Goal: Transaction & Acquisition: Purchase product/service

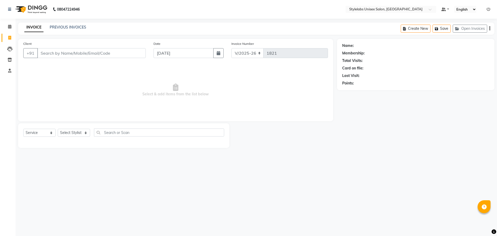
select select "6674"
select select "service"
click at [84, 132] on select "Select Stylist Admin (stylelabs123) [PERSON_NAME] Manager Manager stylelabs [PE…" at bounding box center [74, 133] width 32 height 8
select select "82673"
click at [58, 129] on select "Select Stylist Admin (stylelabs123) [PERSON_NAME] Manager Manager stylelabs [PE…" at bounding box center [74, 133] width 32 height 8
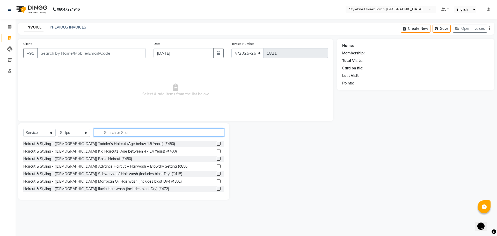
click at [111, 131] on input "text" at bounding box center [159, 132] width 130 height 8
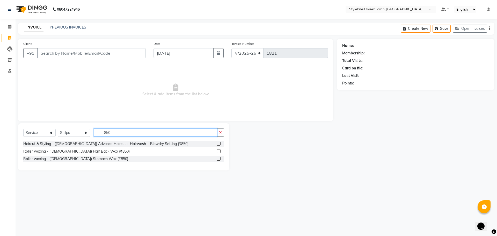
type input "850"
click at [218, 144] on label at bounding box center [219, 144] width 4 height 4
click at [218, 144] on input "checkbox" at bounding box center [218, 143] width 3 height 3
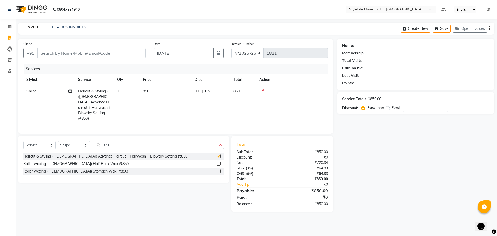
checkbox input "false"
click at [40, 52] on input "Client" at bounding box center [91, 53] width 109 height 10
type input "6"
type input "0"
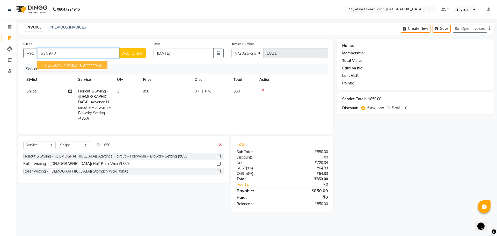
click at [54, 67] on span "[PERSON_NAME] '" at bounding box center [61, 64] width 35 height 5
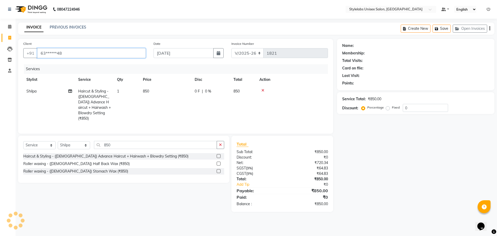
type input "63******48"
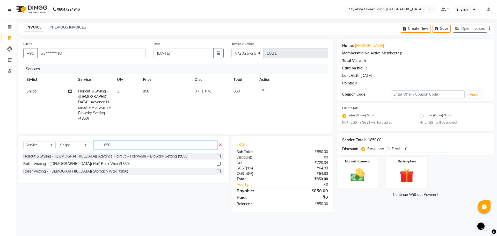
click at [116, 145] on input "850" at bounding box center [155, 145] width 123 height 8
type input "8"
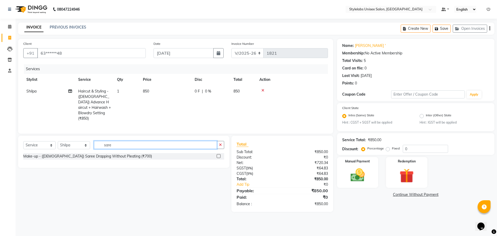
click at [119, 145] on input "sare" at bounding box center [155, 145] width 123 height 8
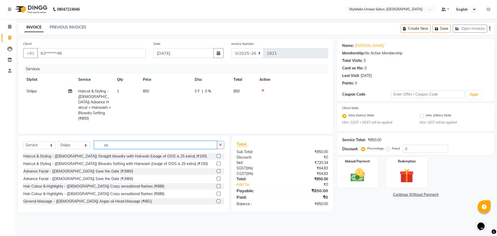
type input "s"
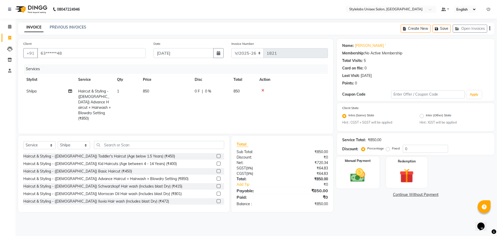
click at [358, 171] on img at bounding box center [358, 175] width 24 height 17
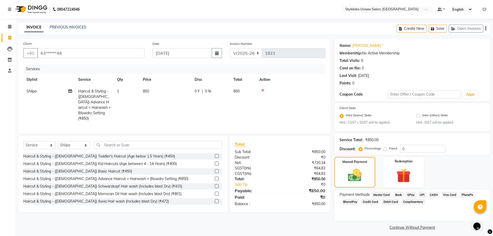
click at [410, 195] on span "GPay" at bounding box center [411, 195] width 11 height 6
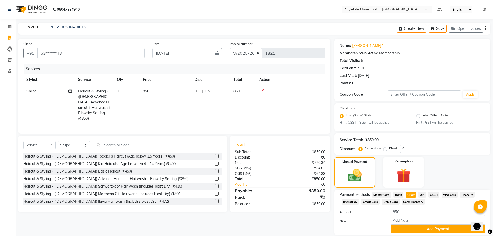
drag, startPoint x: 409, startPoint y: 227, endPoint x: 412, endPoint y: 221, distance: 6.4
click at [410, 226] on button "Add Payment" at bounding box center [438, 229] width 95 height 8
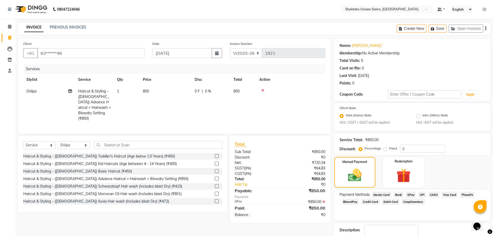
click at [409, 194] on span "GPay" at bounding box center [411, 195] width 11 height 6
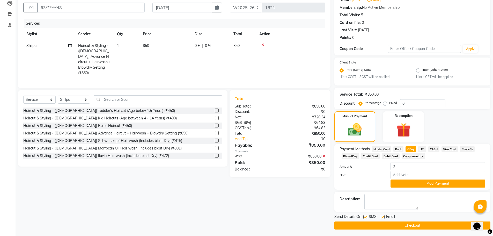
scroll to position [47, 0]
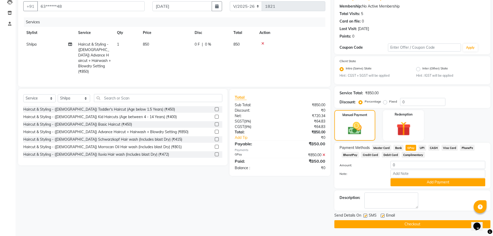
click at [407, 224] on button "Checkout" at bounding box center [413, 224] width 156 height 8
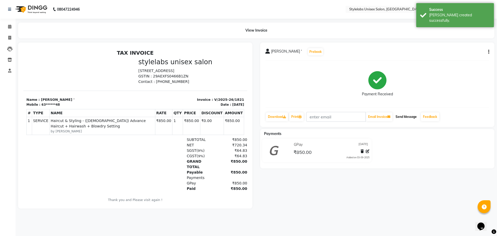
click at [409, 115] on button "Send Message" at bounding box center [406, 116] width 25 height 9
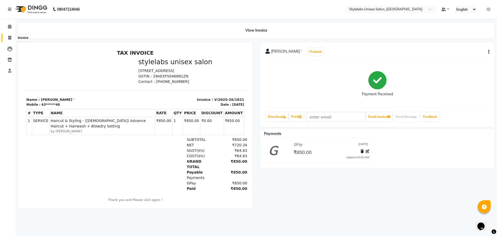
click at [10, 37] on icon at bounding box center [9, 38] width 3 height 4
select select "service"
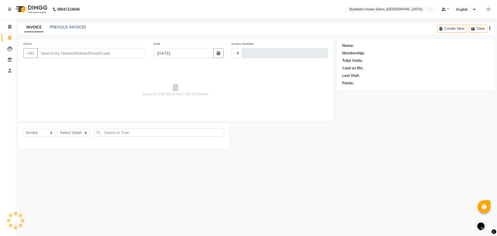
type input "1822"
select select "6674"
click at [64, 27] on link "PREVIOUS INVOICES" at bounding box center [68, 27] width 37 height 5
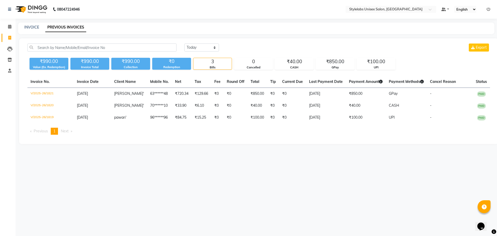
click at [24, 25] on div "INVOICE PREVIOUS INVOICES" at bounding box center [253, 27] width 470 height 5
click at [33, 28] on link "INVOICE" at bounding box center [31, 27] width 15 height 5
select select "service"
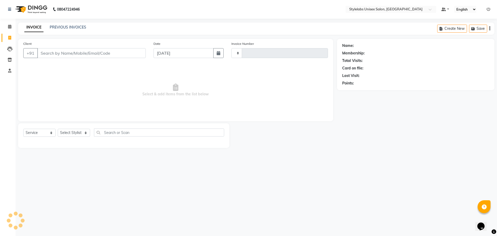
type input "1822"
select select "6674"
drag, startPoint x: 87, startPoint y: 133, endPoint x: 81, endPoint y: 133, distance: 5.7
click at [87, 133] on select "Select Stylist Admin (stylelabs123) [PERSON_NAME] Manager Manager stylelabs [PE…" at bounding box center [74, 133] width 32 height 8
select select "58901"
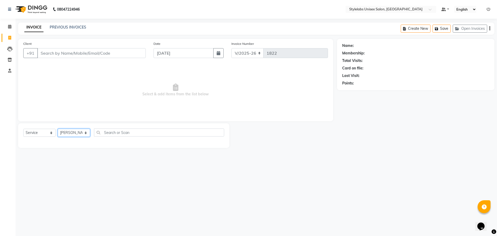
click at [58, 129] on select "Select Stylist Admin (stylelabs123) [PERSON_NAME] Manager Manager stylelabs [PE…" at bounding box center [74, 133] width 32 height 8
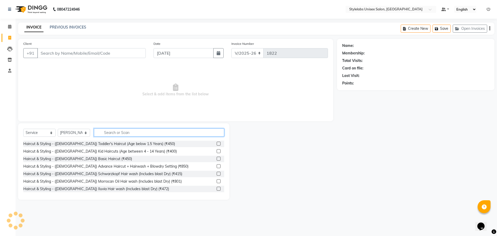
click at [105, 132] on input "text" at bounding box center [159, 132] width 130 height 8
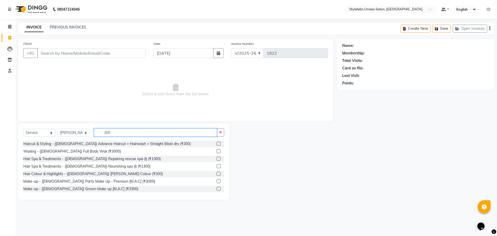
type input "300"
click at [217, 143] on label at bounding box center [219, 144] width 4 height 4
click at [217, 143] on input "checkbox" at bounding box center [218, 143] width 3 height 3
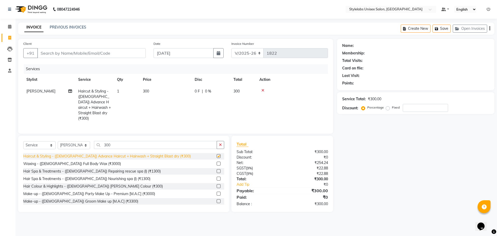
checkbox input "false"
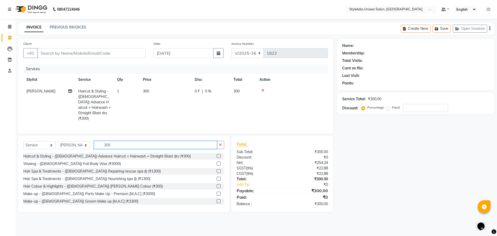
click at [113, 143] on input "300" at bounding box center [155, 145] width 123 height 8
type input "3"
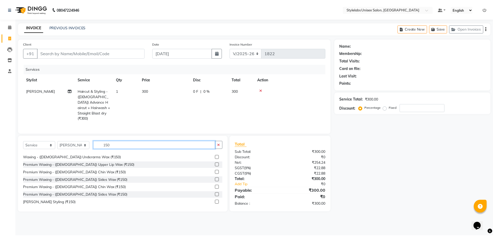
scroll to position [8, 0]
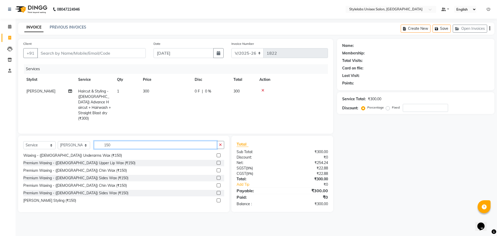
type input "150"
click at [217, 198] on label at bounding box center [219, 200] width 4 height 4
click at [217, 199] on input "checkbox" at bounding box center [218, 200] width 3 height 3
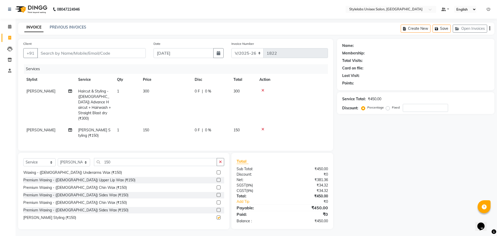
checkbox input "false"
click at [42, 49] on input "Client" at bounding box center [91, 53] width 109 height 10
type input "8"
type input "0"
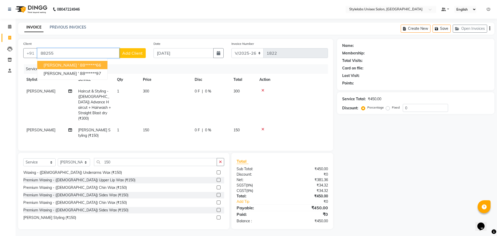
click at [55, 67] on span "[PERSON_NAME] '" at bounding box center [61, 64] width 35 height 5
type input "88******66"
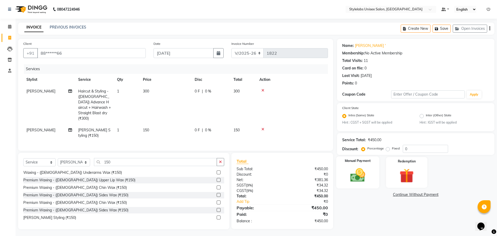
click at [364, 172] on img at bounding box center [358, 175] width 24 height 17
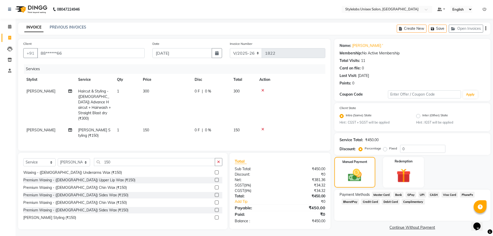
click at [408, 193] on span "GPay" at bounding box center [411, 195] width 11 height 6
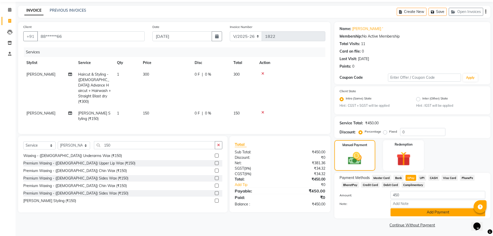
scroll to position [18, 0]
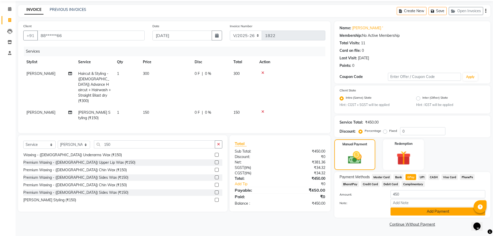
click at [410, 211] on button "Add Payment" at bounding box center [438, 211] width 95 height 8
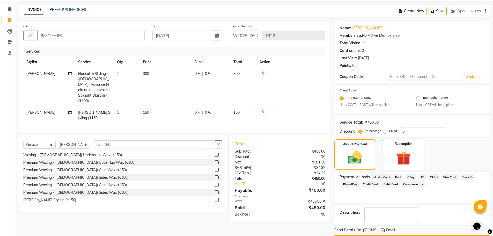
click at [410, 174] on span "GPay" at bounding box center [411, 177] width 11 height 6
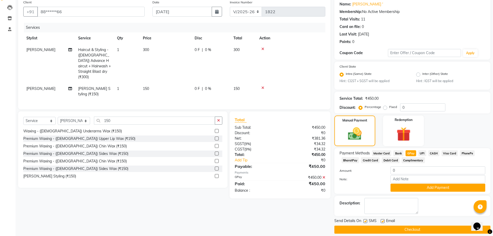
scroll to position [47, 0]
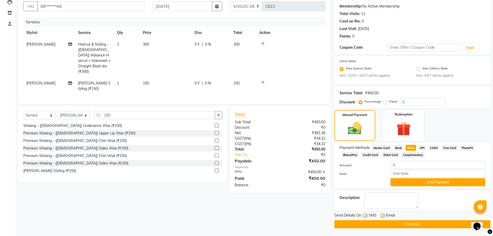
click at [398, 226] on button "Checkout" at bounding box center [413, 224] width 156 height 8
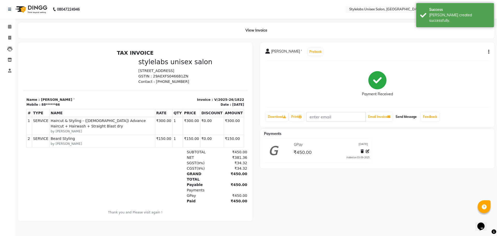
click at [408, 115] on button "Send Message" at bounding box center [406, 116] width 25 height 9
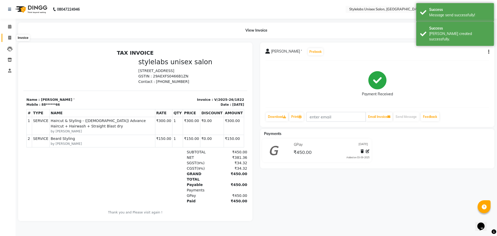
click at [6, 35] on span at bounding box center [9, 38] width 9 height 6
select select "service"
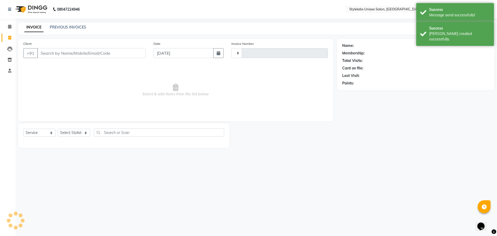
type input "1823"
select select "6674"
click at [87, 133] on select "Select Stylist Admin (stylelabs123) [PERSON_NAME] Manager Manager stylelabs [PE…" at bounding box center [74, 133] width 32 height 8
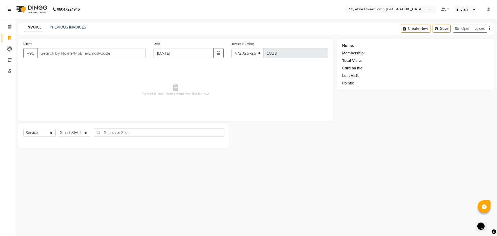
click at [182, 194] on div "08047224946 Select Location × Stylelabs Unisex Salon, Vinayakanagar Default Pan…" at bounding box center [248, 118] width 497 height 236
click at [85, 132] on select "Select Stylist Admin (stylelabs123) [PERSON_NAME] Manager Manager stylelabs [PE…" at bounding box center [74, 133] width 32 height 8
select select "53638"
click at [58, 129] on select "Select Stylist Admin (stylelabs123) [PERSON_NAME] Manager Manager stylelabs [PE…" at bounding box center [74, 133] width 32 height 8
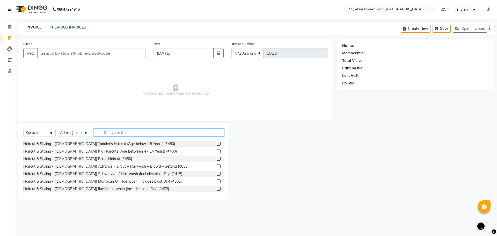
click at [104, 132] on input "text" at bounding box center [159, 132] width 130 height 8
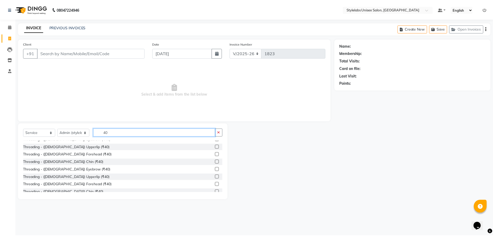
scroll to position [52, 0]
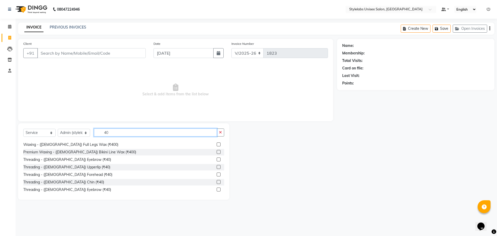
type input "40"
click at [217, 159] on label at bounding box center [219, 159] width 4 height 4
click at [217, 159] on input "checkbox" at bounding box center [218, 159] width 3 height 3
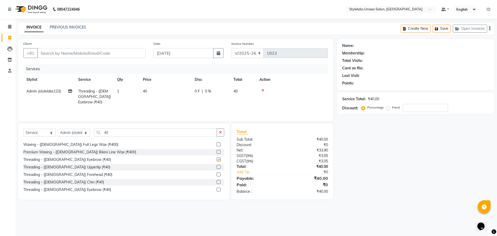
checkbox input "false"
click at [217, 167] on label at bounding box center [219, 167] width 4 height 4
click at [217, 167] on input "checkbox" at bounding box center [218, 166] width 3 height 3
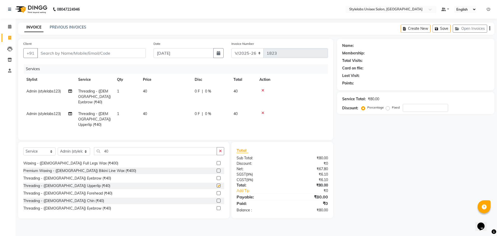
checkbox input "false"
click at [42, 52] on input "Client" at bounding box center [91, 53] width 109 height 10
type input "7"
type input "0"
click at [45, 63] on span "aditi" at bounding box center [48, 64] width 9 height 5
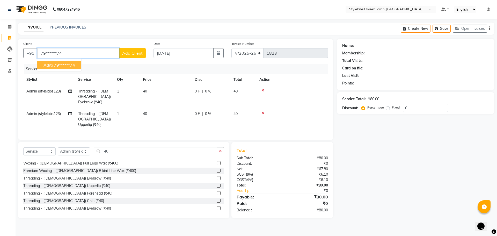
type input "79******74"
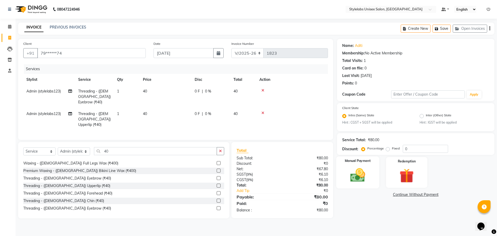
click at [361, 175] on img at bounding box center [358, 175] width 24 height 17
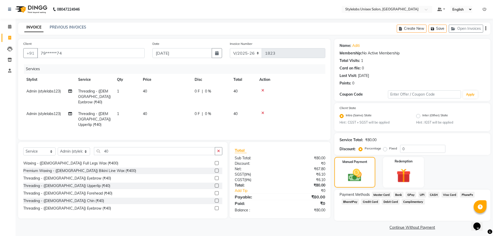
click at [412, 193] on span "GPay" at bounding box center [411, 195] width 11 height 6
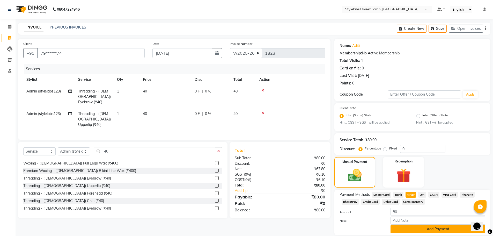
click at [410, 228] on button "Add Payment" at bounding box center [438, 229] width 95 height 8
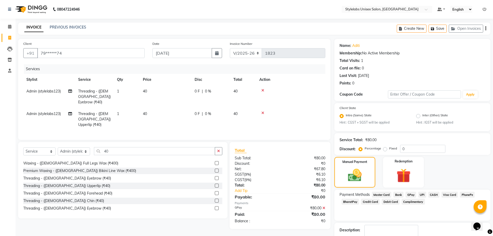
click at [409, 194] on span "GPay" at bounding box center [411, 195] width 11 height 6
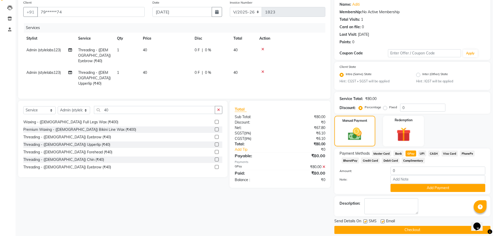
scroll to position [47, 0]
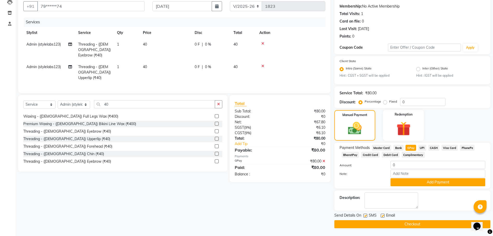
click at [408, 226] on button "Checkout" at bounding box center [413, 224] width 156 height 8
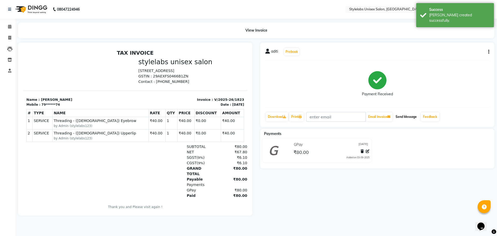
click at [411, 117] on button "Send Message" at bounding box center [406, 116] width 25 height 9
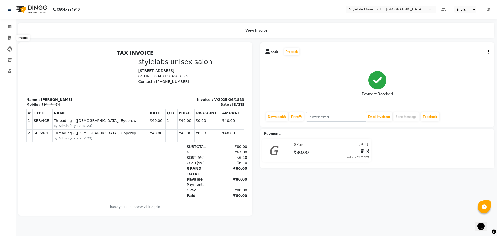
click at [7, 38] on span at bounding box center [9, 38] width 9 height 6
select select "service"
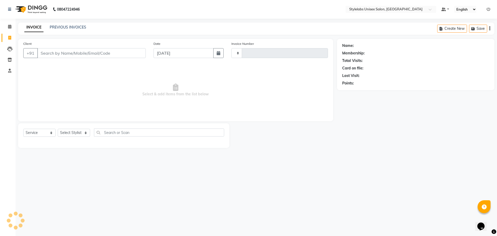
type input "1824"
select select "6674"
click at [85, 131] on select "Select Stylist Admin (stylelabs123) [PERSON_NAME] Manager Manager stylelabs [PE…" at bounding box center [74, 133] width 32 height 8
click at [58, 129] on select "Select Stylist Admin (stylelabs123) [PERSON_NAME] Manager Manager stylelabs [PE…" at bounding box center [74, 133] width 32 height 8
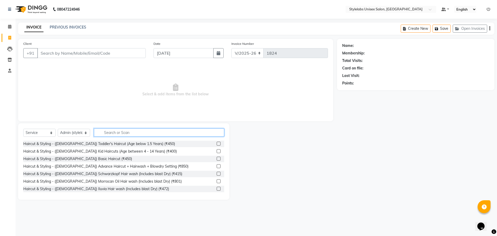
click at [103, 131] on input "text" at bounding box center [159, 132] width 130 height 8
click at [86, 132] on select "Select Stylist Admin (stylelabs123) [PERSON_NAME] Manager Manager stylelabs [PE…" at bounding box center [74, 133] width 32 height 8
select select "82673"
click at [58, 129] on select "Select Stylist Admin (stylelabs123) [PERSON_NAME] Manager Manager stylelabs [PE…" at bounding box center [74, 133] width 32 height 8
click at [106, 131] on input "text" at bounding box center [159, 132] width 130 height 8
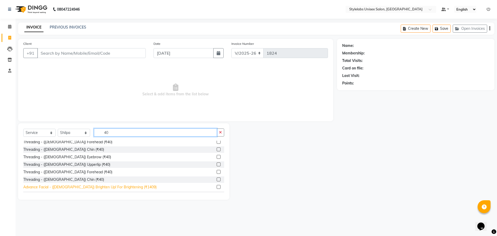
scroll to position [52, 0]
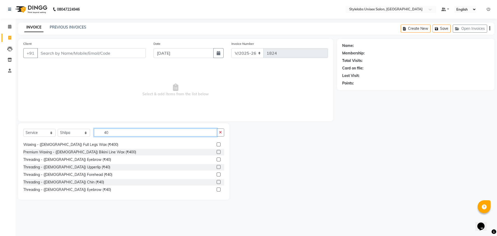
type input "40"
click at [217, 159] on label at bounding box center [219, 159] width 4 height 4
click at [217, 159] on input "checkbox" at bounding box center [218, 159] width 3 height 3
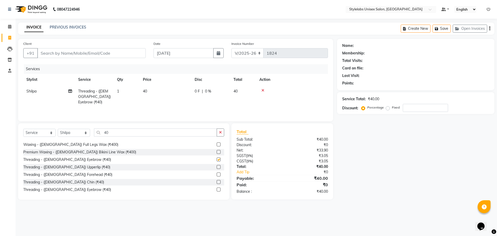
checkbox input "false"
click at [113, 132] on input "40" at bounding box center [155, 132] width 123 height 8
click at [217, 165] on label at bounding box center [219, 167] width 4 height 4
click at [217, 165] on input "checkbox" at bounding box center [218, 166] width 3 height 3
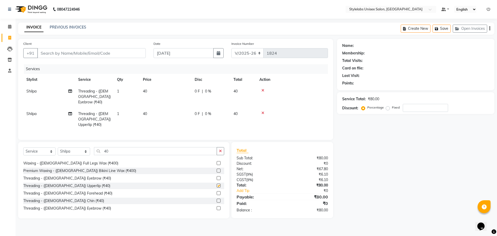
checkbox input "false"
click at [114, 147] on input "40" at bounding box center [155, 151] width 123 height 8
type input "4"
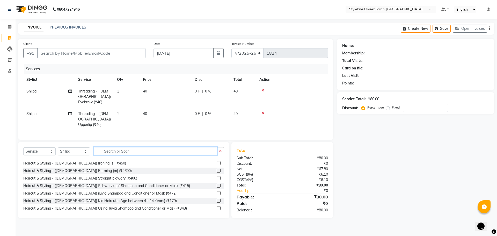
scroll to position [149, 0]
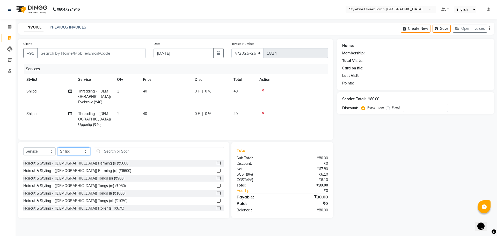
click at [86, 147] on select "Select Stylist Admin (stylelabs123) [PERSON_NAME] Manager Manager stylelabs [PE…" at bounding box center [74, 151] width 32 height 8
select select "53638"
click at [58, 147] on select "Select Stylist Admin (stylelabs123) [PERSON_NAME] Manager Manager stylelabs [PE…" at bounding box center [74, 151] width 32 height 8
click at [103, 147] on input "text" at bounding box center [159, 151] width 130 height 8
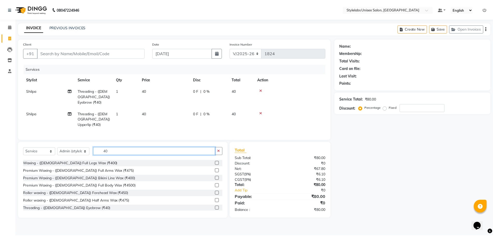
scroll to position [52, 0]
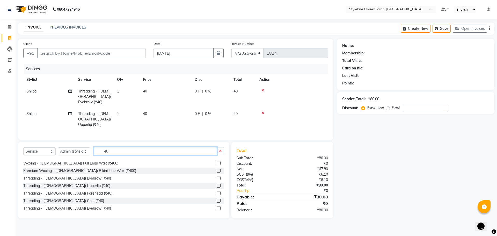
type input "40"
click at [217, 176] on label at bounding box center [219, 178] width 4 height 4
click at [217, 177] on input "checkbox" at bounding box center [218, 178] width 3 height 3
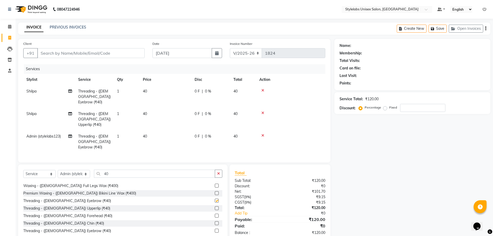
checkbox input "false"
click at [215, 206] on label at bounding box center [217, 208] width 4 height 4
click at [215, 207] on input "checkbox" at bounding box center [216, 208] width 3 height 3
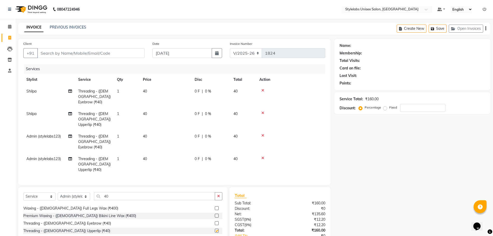
checkbox input "false"
click at [263, 134] on icon at bounding box center [263, 136] width 3 height 4
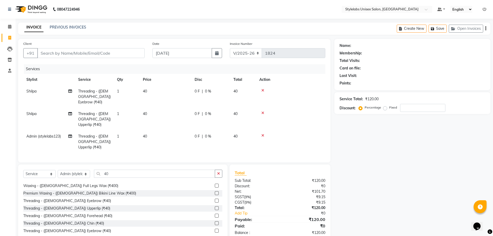
click at [263, 134] on icon at bounding box center [263, 136] width 3 height 4
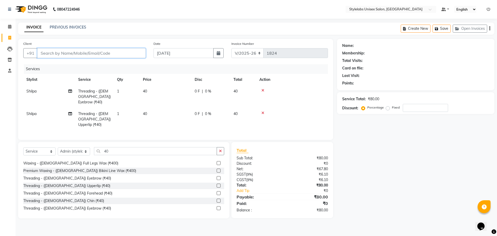
click at [44, 51] on input "Client" at bounding box center [91, 53] width 109 height 10
click at [42, 53] on input "Client" at bounding box center [91, 53] width 109 height 10
type input "8"
type input "0"
type input "8"
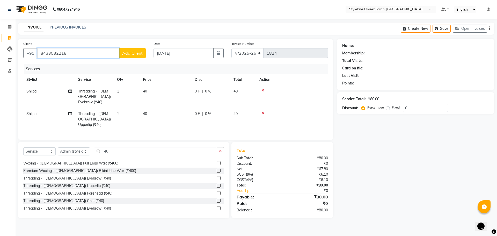
type input "8433532218"
click at [127, 52] on span "Add Client" at bounding box center [132, 53] width 20 height 5
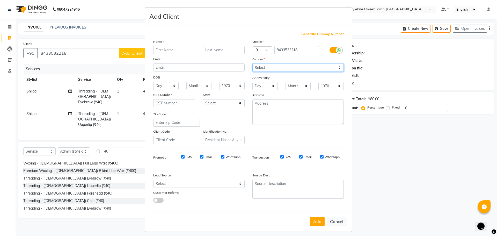
click at [257, 68] on select "Select [DEMOGRAPHIC_DATA] [DEMOGRAPHIC_DATA] Other Prefer Not To Say" at bounding box center [298, 68] width 91 height 8
select select "[DEMOGRAPHIC_DATA]"
click at [253, 64] on select "Select [DEMOGRAPHIC_DATA] [DEMOGRAPHIC_DATA] Other Prefer Not To Say" at bounding box center [298, 68] width 91 height 8
click at [159, 49] on input "text" at bounding box center [174, 50] width 42 height 8
type input "Jhalak"
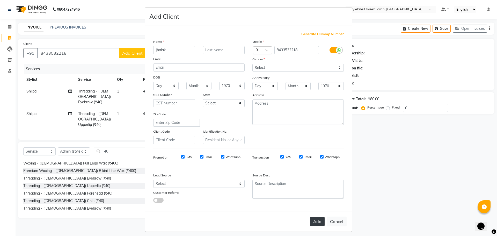
click at [318, 219] on button "Add" at bounding box center [317, 221] width 15 height 9
type input "84******18"
select select
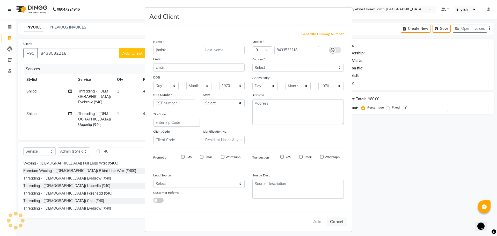
select select
checkbox input "false"
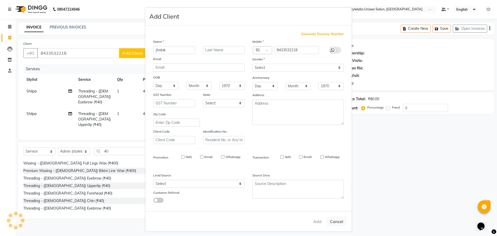
checkbox input "false"
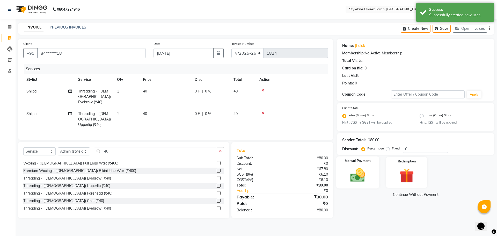
click at [363, 175] on img at bounding box center [358, 175] width 24 height 17
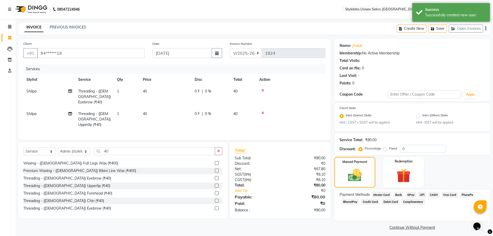
click at [411, 194] on span "GPay" at bounding box center [411, 195] width 11 height 6
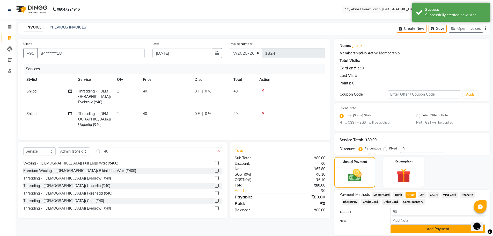
drag, startPoint x: 408, startPoint y: 229, endPoint x: 413, endPoint y: 207, distance: 21.7
click at [409, 227] on button "Add Payment" at bounding box center [438, 229] width 95 height 8
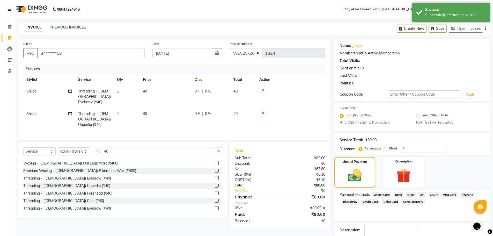
click at [410, 194] on span "GPay" at bounding box center [411, 195] width 11 height 6
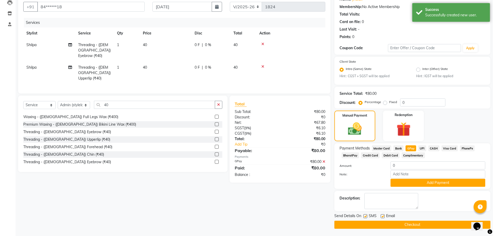
scroll to position [47, 0]
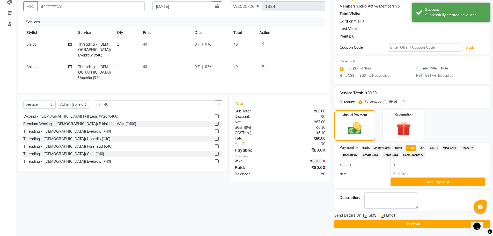
click at [402, 225] on button "Checkout" at bounding box center [413, 224] width 156 height 8
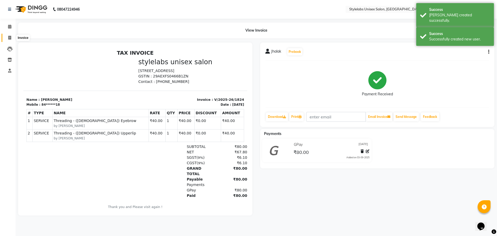
click at [10, 38] on icon at bounding box center [9, 38] width 3 height 4
select select "6674"
select select "service"
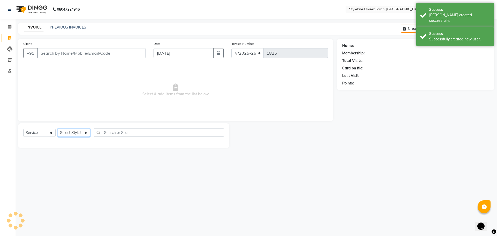
click at [85, 133] on select "Select Stylist Admin (stylelabs123) [PERSON_NAME] Manager Manager stylelabs [PE…" at bounding box center [74, 133] width 32 height 8
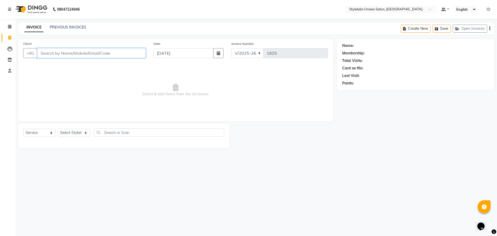
click at [40, 52] on input "Client" at bounding box center [91, 53] width 109 height 10
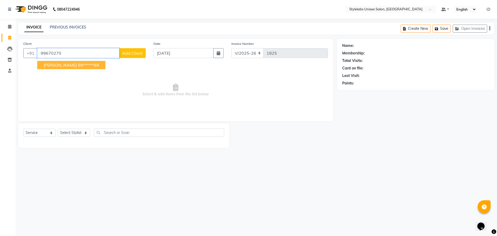
click at [78, 65] on ngb-highlight "99******68" at bounding box center [88, 64] width 21 height 5
type input "99******68"
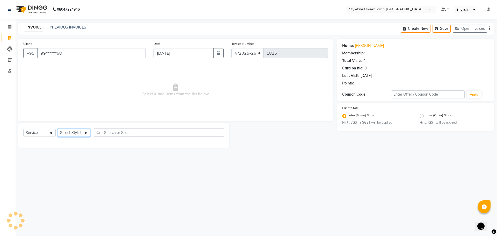
click at [84, 133] on select "Select Stylist Admin (stylelabs123) [PERSON_NAME] Manager Manager stylelabs [PE…" at bounding box center [74, 133] width 32 height 8
select select "53638"
click at [58, 129] on select "Select Stylist Admin (stylelabs123) [PERSON_NAME] Manager Manager stylelabs [PE…" at bounding box center [74, 133] width 32 height 8
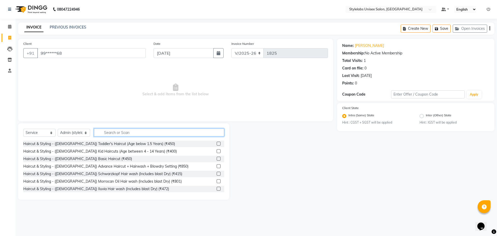
click at [121, 132] on input "text" at bounding box center [159, 132] width 130 height 8
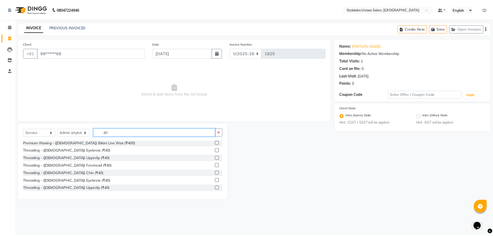
scroll to position [52, 0]
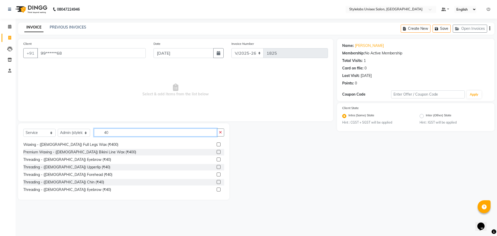
type input "40"
click at [217, 159] on label at bounding box center [219, 159] width 4 height 4
click at [217, 159] on input "checkbox" at bounding box center [218, 159] width 3 height 3
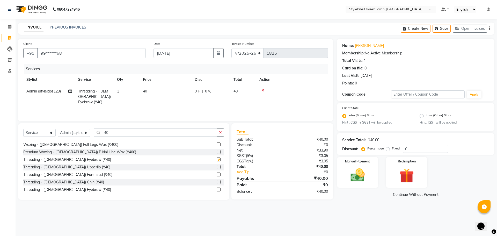
checkbox input "false"
click at [217, 168] on label at bounding box center [219, 167] width 4 height 4
click at [217, 168] on input "checkbox" at bounding box center [218, 166] width 3 height 3
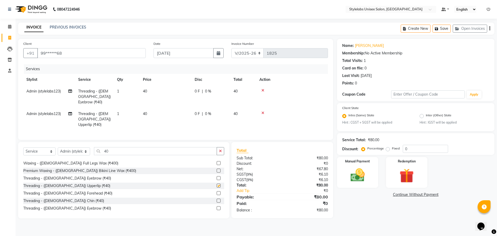
checkbox input "false"
click at [363, 171] on img at bounding box center [358, 175] width 24 height 17
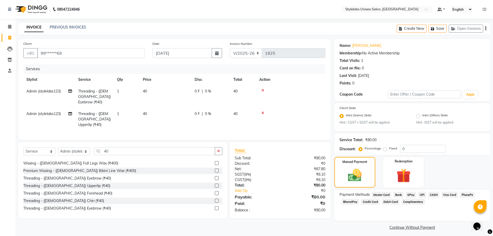
click at [408, 192] on span "GPay" at bounding box center [411, 195] width 11 height 6
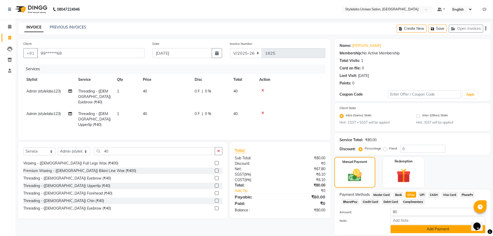
click at [410, 228] on button "Add Payment" at bounding box center [438, 229] width 95 height 8
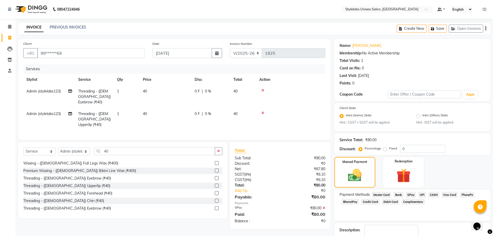
click at [409, 193] on span "GPay" at bounding box center [411, 195] width 11 height 6
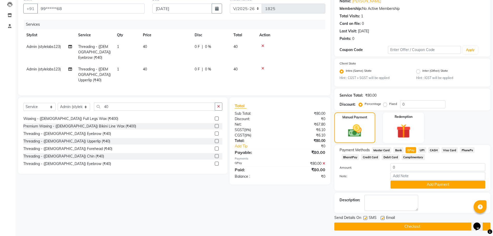
scroll to position [47, 0]
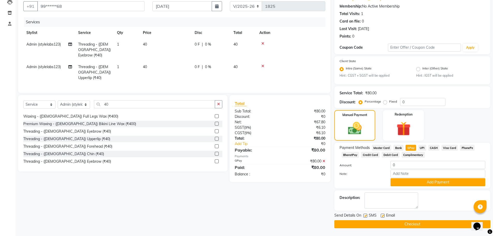
click at [399, 224] on button "Checkout" at bounding box center [413, 224] width 156 height 8
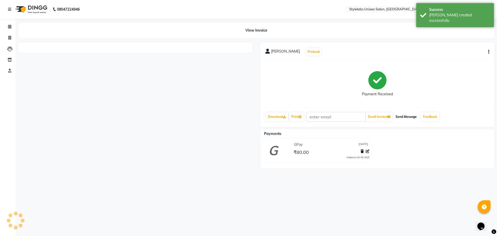
click at [404, 117] on button "Send Message" at bounding box center [406, 116] width 25 height 9
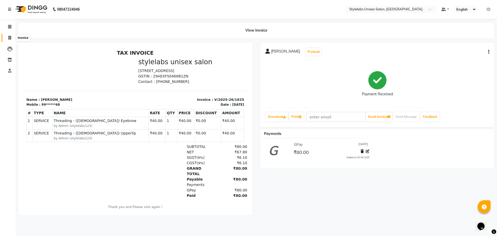
click at [9, 37] on icon at bounding box center [9, 38] width 3 height 4
select select "6674"
select select "service"
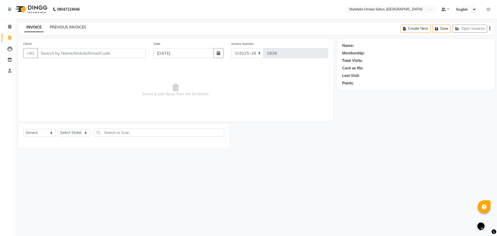
click at [68, 27] on link "PREVIOUS INVOICES" at bounding box center [68, 27] width 37 height 5
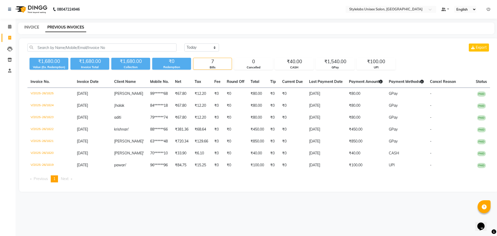
click at [28, 27] on link "INVOICE" at bounding box center [31, 27] width 15 height 5
select select "6674"
select select "service"
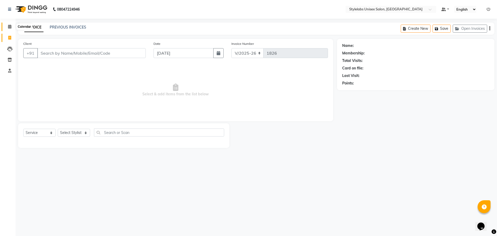
click at [7, 26] on span at bounding box center [9, 27] width 9 height 6
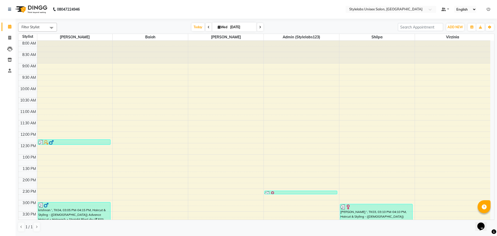
click at [238, 26] on input "[DATE]" at bounding box center [242, 27] width 26 height 8
select select "9"
select select "2025"
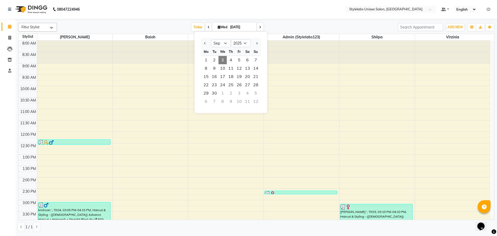
click at [78, 25] on div "[DATE] [DATE] Jan Feb Mar Apr May Jun [DATE] Aug Sep Oct Nov [DATE] 2016 2017 2…" at bounding box center [228, 27] width 336 height 8
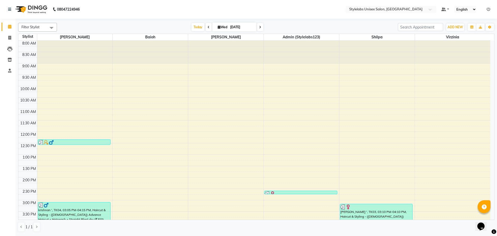
click at [218, 26] on icon at bounding box center [219, 26] width 3 height 3
select select "9"
select select "2025"
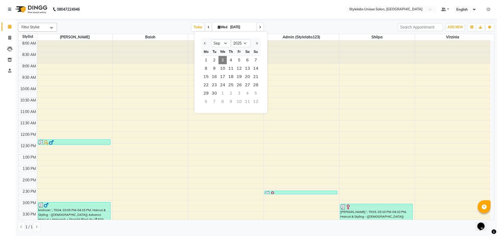
click at [218, 25] on icon at bounding box center [219, 26] width 3 height 3
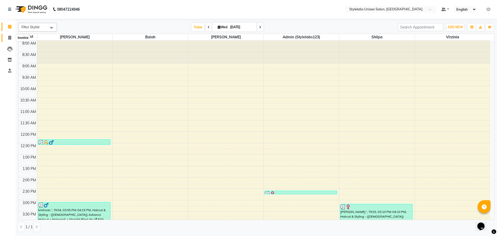
click at [10, 36] on icon at bounding box center [9, 38] width 3 height 4
select select "service"
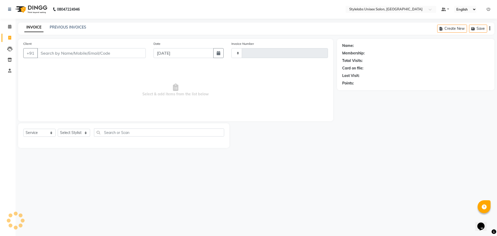
type input "1826"
select select "6674"
click at [86, 133] on select "Select Stylist Admin (stylelabs123) [PERSON_NAME] Manager Manager stylelabs [PE…" at bounding box center [74, 133] width 32 height 8
select select "53638"
click at [58, 129] on select "Select Stylist Admin (stylelabs123) [PERSON_NAME] Manager Manager stylelabs [PE…" at bounding box center [74, 133] width 32 height 8
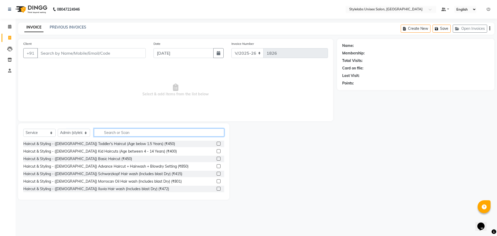
click at [136, 131] on input "text" at bounding box center [159, 132] width 130 height 8
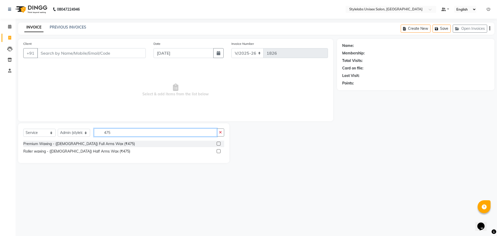
type input "475"
click at [220, 143] on label at bounding box center [219, 144] width 4 height 4
click at [220, 143] on input "checkbox" at bounding box center [218, 143] width 3 height 3
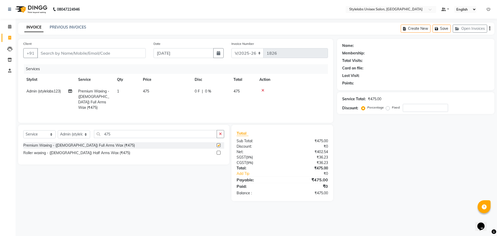
checkbox input "false"
click at [121, 134] on input "475" at bounding box center [155, 134] width 123 height 8
type input "4"
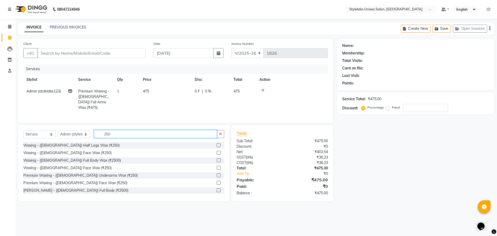
type input "250"
click at [217, 173] on label at bounding box center [219, 175] width 4 height 4
click at [217, 174] on input "checkbox" at bounding box center [218, 175] width 3 height 3
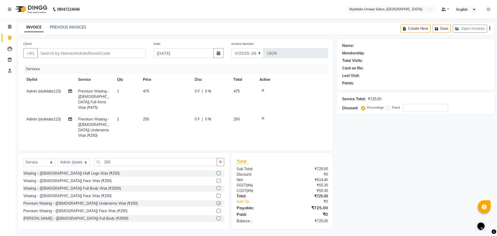
checkbox input "false"
click at [114, 158] on input "250" at bounding box center [155, 162] width 123 height 8
type input "2"
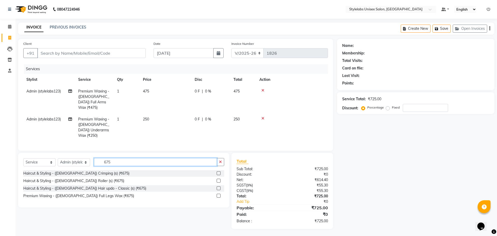
type input "675"
click at [220, 194] on label at bounding box center [219, 196] width 4 height 4
click at [220, 194] on input "checkbox" at bounding box center [218, 195] width 3 height 3
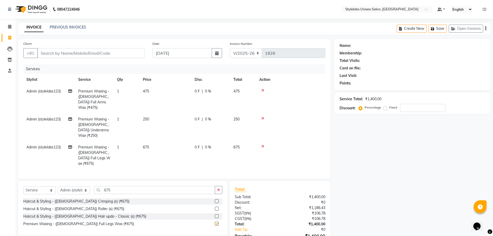
checkbox input "false"
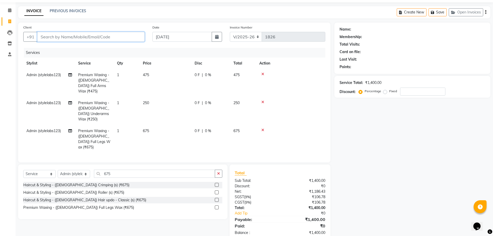
click at [46, 35] on input "Client" at bounding box center [90, 37] width 107 height 10
click at [49, 37] on input "Client" at bounding box center [90, 37] width 107 height 10
type input "9"
type input "0"
type input "9"
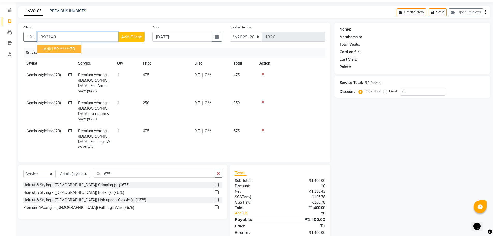
click at [69, 53] on ngb-typeahead-window "Aditi 89******70" at bounding box center [59, 48] width 45 height 13
click at [70, 47] on ngb-highlight "89******70" at bounding box center [64, 48] width 21 height 5
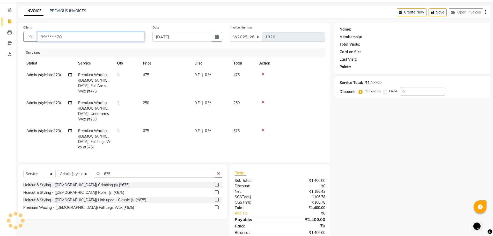
type input "89******70"
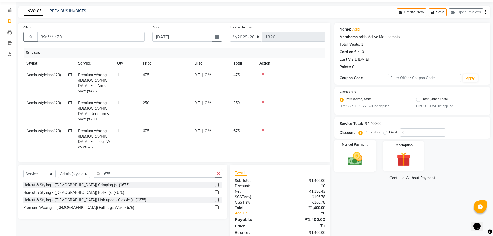
click at [358, 159] on img at bounding box center [355, 158] width 24 height 17
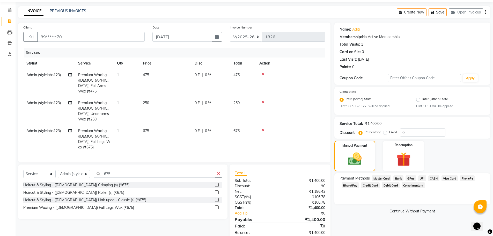
click at [409, 177] on span "GPay" at bounding box center [411, 178] width 11 height 6
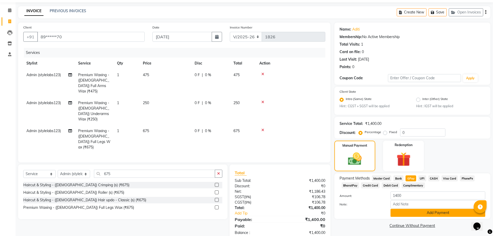
click at [413, 211] on button "Add Payment" at bounding box center [438, 213] width 95 height 8
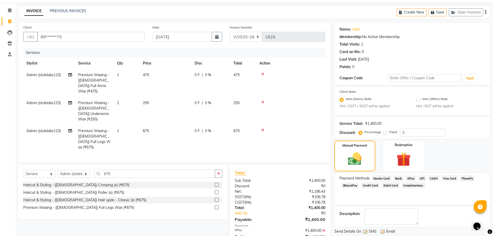
click at [409, 177] on span "GPay" at bounding box center [411, 178] width 11 height 6
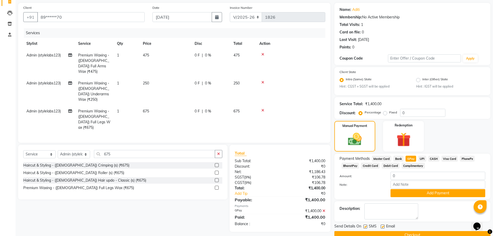
scroll to position [47, 0]
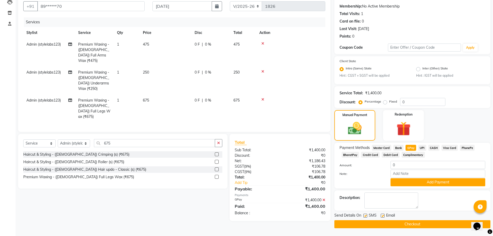
click at [409, 224] on button "Checkout" at bounding box center [413, 224] width 156 height 8
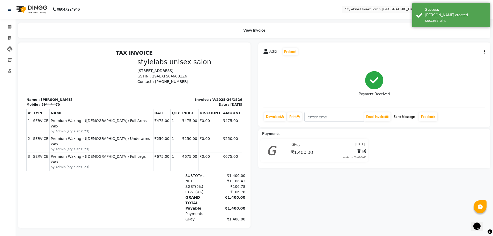
click at [401, 117] on button "Send Message" at bounding box center [404, 116] width 25 height 9
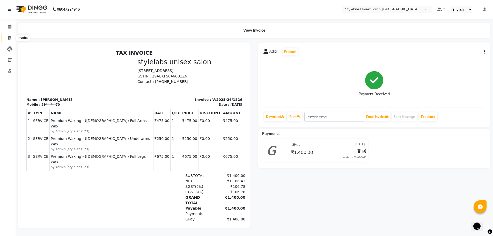
click at [8, 36] on icon at bounding box center [9, 38] width 3 height 4
select select "service"
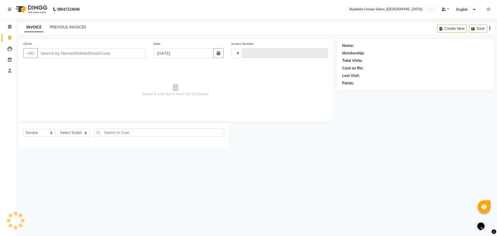
type input "1827"
select select "6674"
click at [8, 27] on span at bounding box center [9, 27] width 9 height 6
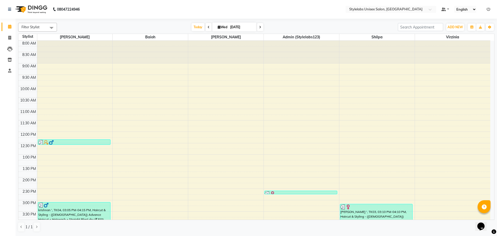
click at [237, 26] on input "[DATE]" at bounding box center [242, 27] width 26 height 8
select select "9"
select select "2025"
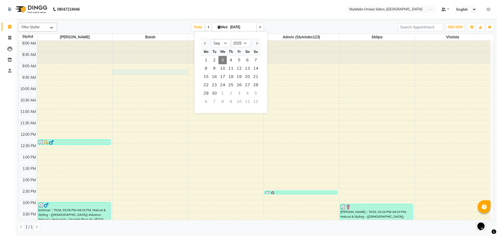
click at [162, 72] on div "8:00 AM 8:30 AM 9:00 AM 9:30 AM 10:00 AM 10:30 AM 11:00 AM 11:30 AM 12:00 PM 12…" at bounding box center [254, 212] width 472 height 342
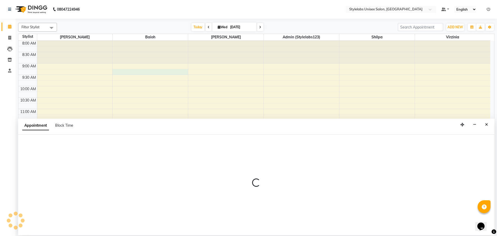
select select "60372"
select select "555"
select select "tentative"
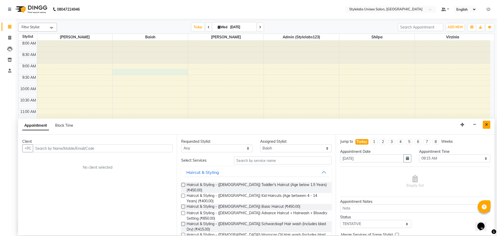
click at [488, 125] on icon "Close" at bounding box center [486, 125] width 3 height 4
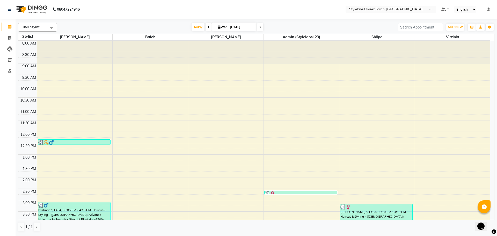
click at [233, 28] on input "[DATE]" at bounding box center [242, 27] width 26 height 8
select select "9"
select select "2025"
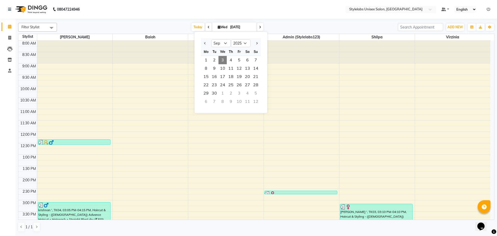
click at [224, 59] on span "3" at bounding box center [223, 60] width 8 height 8
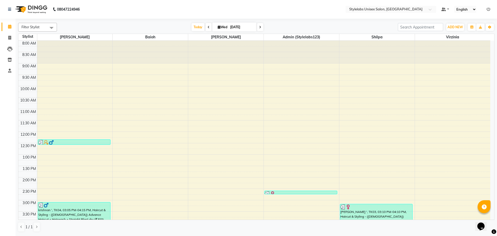
click at [232, 27] on input "[DATE]" at bounding box center [242, 27] width 26 height 8
select select "9"
select select "2025"
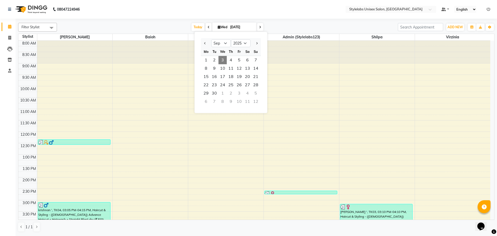
click at [170, 64] on div "8:00 AM 8:30 AM 9:00 AM 9:30 AM 10:00 AM 10:30 AM 11:00 AM 11:30 AM 12:00 PM 12…" at bounding box center [254, 212] width 472 height 342
select select "60372"
select select "tentative"
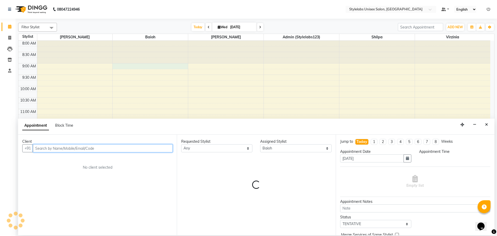
select select "540"
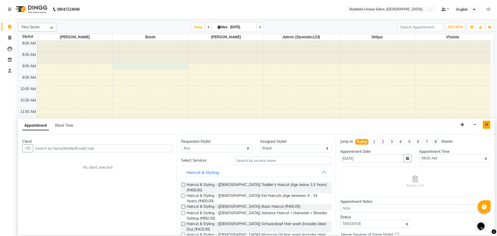
click at [488, 124] on icon "Close" at bounding box center [486, 125] width 3 height 4
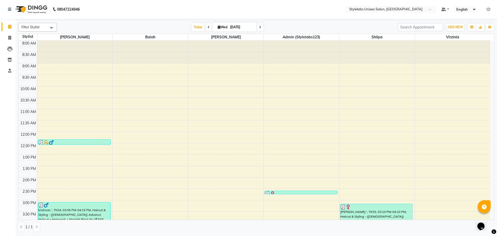
click at [218, 27] on icon at bounding box center [219, 26] width 3 height 3
select select "9"
select select "2025"
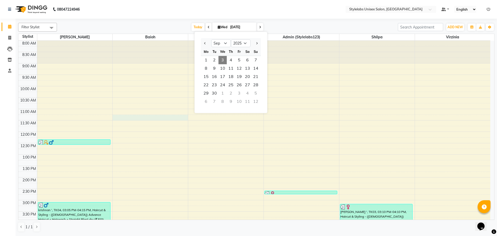
drag, startPoint x: 126, startPoint y: 118, endPoint x: 129, endPoint y: 117, distance: 3.2
click at [127, 117] on div "8:00 AM 8:30 AM 9:00 AM 9:30 AM 10:00 AM 10:30 AM 11:00 AM 11:30 AM 12:00 PM 12…" at bounding box center [254, 212] width 472 height 342
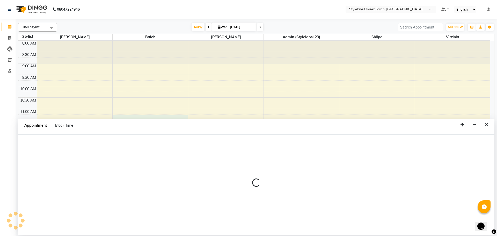
select select "60372"
select select "675"
select select "tentative"
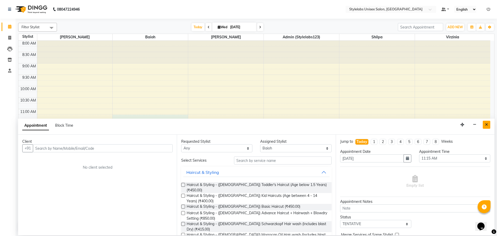
click at [486, 123] on icon "Close" at bounding box center [486, 125] width 3 height 4
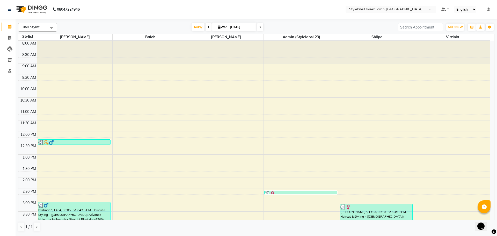
click at [234, 28] on input "[DATE]" at bounding box center [242, 27] width 26 height 8
select select "9"
select select "2025"
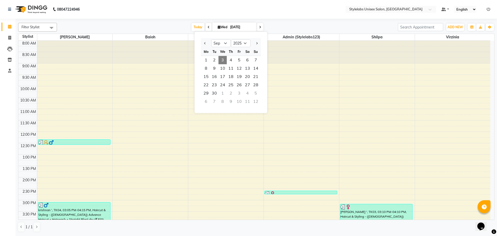
click at [125, 57] on div at bounding box center [150, 52] width 75 height 23
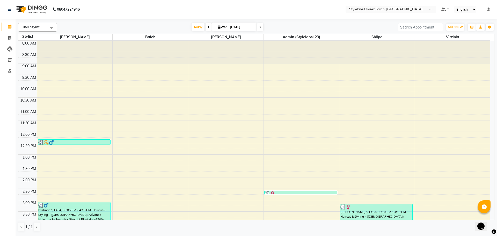
click at [229, 27] on input "[DATE]" at bounding box center [242, 27] width 26 height 8
select select "9"
select select "2025"
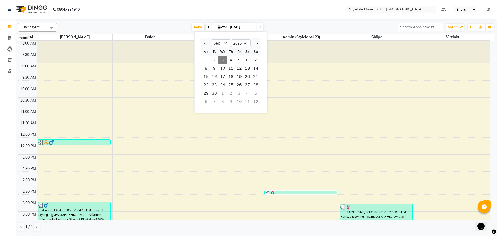
click at [8, 37] on icon at bounding box center [9, 38] width 3 height 4
select select "service"
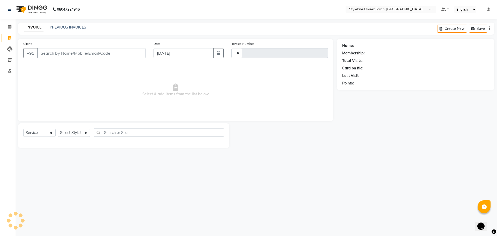
type input "1827"
select select "6674"
click at [71, 28] on link "PREVIOUS INVOICES" at bounding box center [68, 27] width 37 height 5
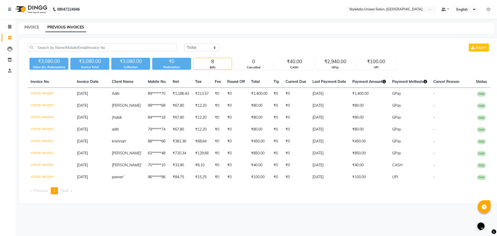
click at [30, 26] on link "INVOICE" at bounding box center [31, 27] width 15 height 5
select select "service"
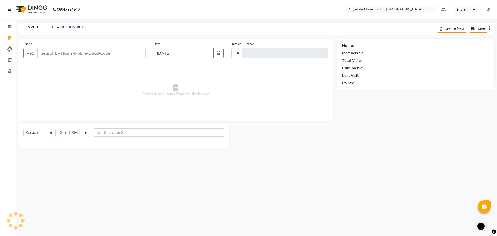
type input "1827"
select select "6674"
click at [57, 26] on link "PREVIOUS INVOICES" at bounding box center [68, 27] width 37 height 5
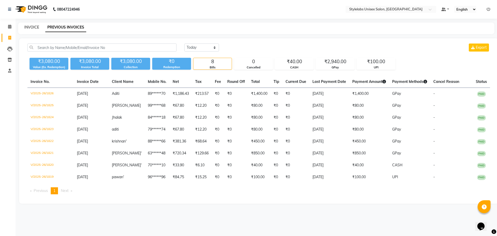
click at [31, 27] on link "INVOICE" at bounding box center [31, 27] width 15 height 5
select select "service"
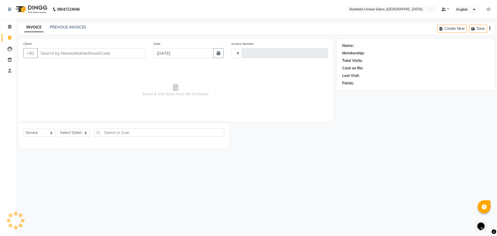
type input "1827"
select select "6674"
click at [61, 26] on link "PREVIOUS INVOICES" at bounding box center [68, 27] width 37 height 5
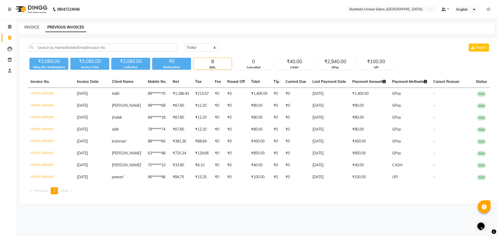
click at [28, 26] on link "INVOICE" at bounding box center [31, 27] width 15 height 5
select select "service"
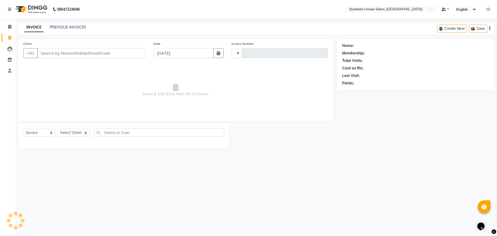
type input "1827"
select select "6674"
click at [68, 27] on link "PREVIOUS INVOICES" at bounding box center [68, 27] width 37 height 5
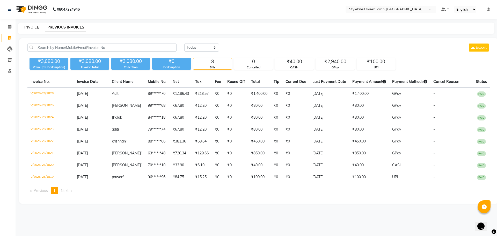
click at [34, 27] on link "INVOICE" at bounding box center [31, 27] width 15 height 5
select select "6674"
select select "service"
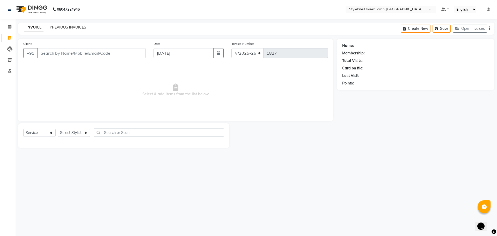
click at [70, 26] on link "PREVIOUS INVOICES" at bounding box center [68, 27] width 37 height 5
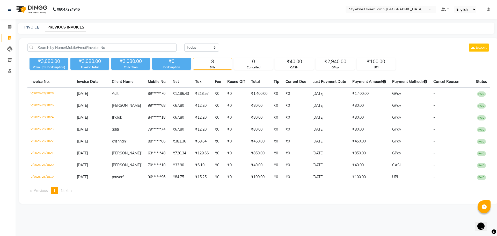
click at [34, 30] on div "INVOICE" at bounding box center [31, 27] width 15 height 5
click at [31, 27] on link "INVOICE" at bounding box center [31, 27] width 15 height 5
select select "6674"
select select "service"
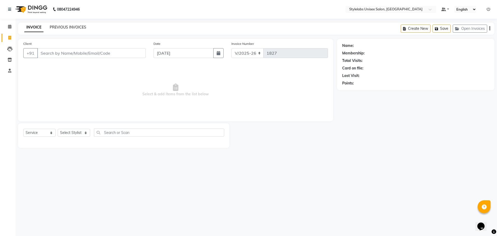
click at [65, 25] on link "PREVIOUS INVOICES" at bounding box center [68, 27] width 37 height 5
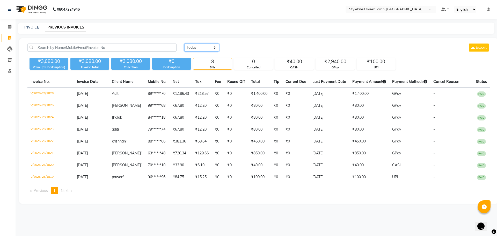
click at [216, 48] on select "[DATE] [DATE] Custom Range" at bounding box center [201, 48] width 35 height 8
select select "range"
click at [184, 44] on select "[DATE] [DATE] Custom Range" at bounding box center [201, 48] width 35 height 8
click at [31, 27] on link "INVOICE" at bounding box center [31, 27] width 15 height 5
select select "service"
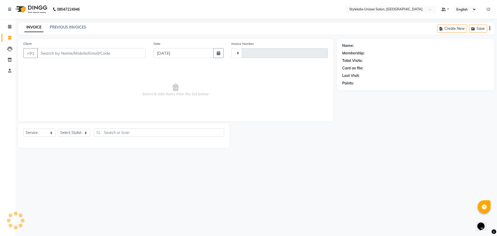
type input "1827"
select select "6674"
click at [65, 26] on link "PREVIOUS INVOICES" at bounding box center [68, 27] width 37 height 5
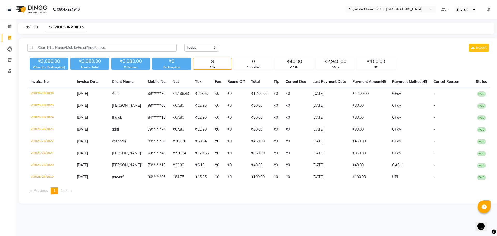
click at [34, 27] on link "INVOICE" at bounding box center [31, 27] width 15 height 5
select select "service"
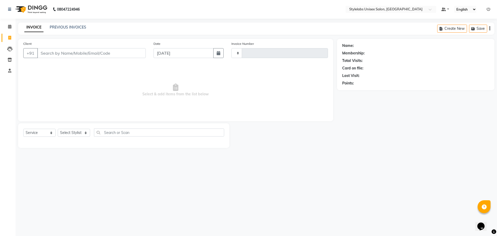
type input "1827"
select select "6674"
click at [63, 25] on link "PREVIOUS INVOICES" at bounding box center [68, 27] width 37 height 5
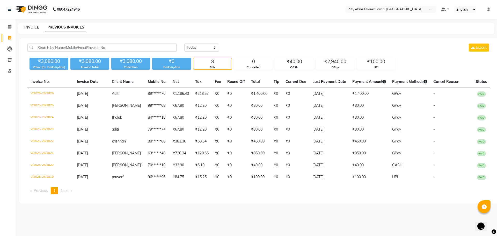
click at [28, 26] on link "INVOICE" at bounding box center [31, 27] width 15 height 5
select select "service"
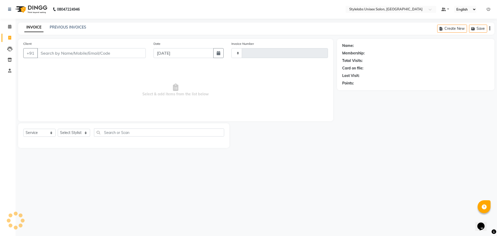
type input "1827"
select select "6674"
click at [67, 26] on link "PREVIOUS INVOICES" at bounding box center [68, 27] width 37 height 5
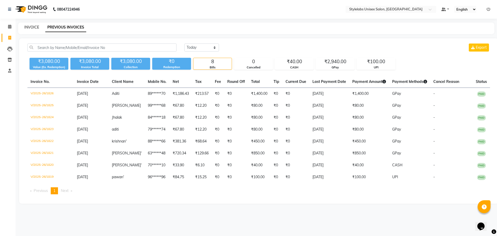
click at [32, 25] on link "INVOICE" at bounding box center [31, 27] width 15 height 5
select select "service"
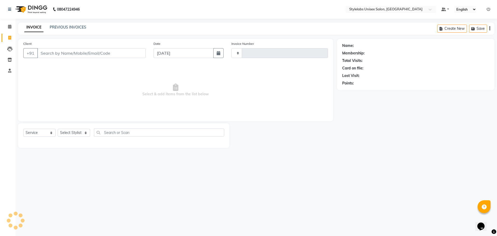
type input "1827"
select select "6674"
click at [12, 27] on span at bounding box center [9, 27] width 9 height 6
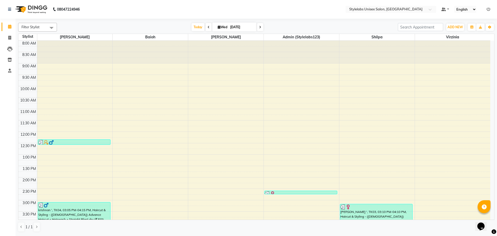
click at [231, 30] on input "[DATE]" at bounding box center [242, 27] width 26 height 8
select select "9"
select select "2025"
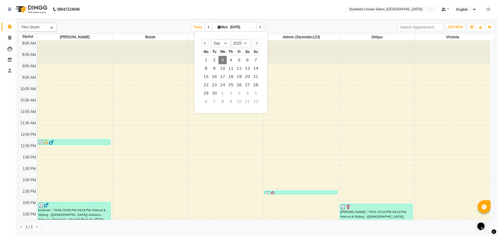
click at [164, 63] on div at bounding box center [150, 52] width 75 height 23
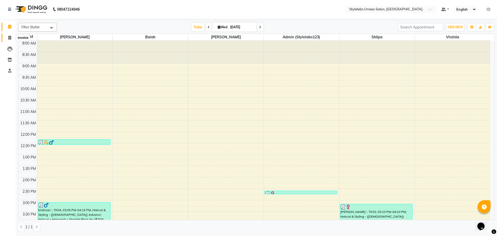
click at [9, 37] on icon at bounding box center [9, 38] width 3 height 4
select select "service"
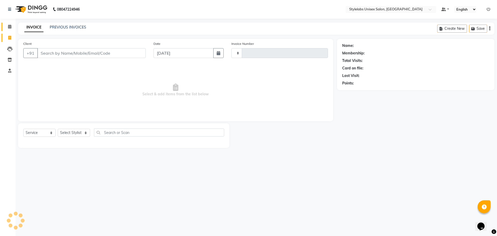
type input "1827"
select select "6674"
click at [83, 131] on select "Select Stylist" at bounding box center [74, 133] width 32 height 8
select select "57835"
click at [58, 129] on select "Select Stylist Admin (stylelabs123) [PERSON_NAME] Manager Manager stylelabs [PE…" at bounding box center [74, 133] width 32 height 8
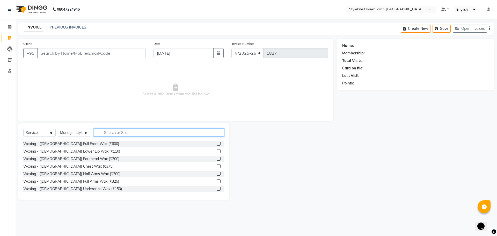
click at [103, 132] on input "text" at bounding box center [159, 132] width 130 height 8
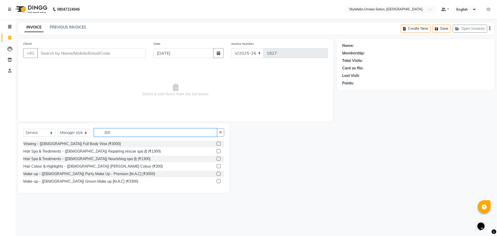
type input "300"
click at [87, 131] on select "Select Stylist Admin (stylelabs123) [PERSON_NAME] Manager Manager stylelabs [PE…" at bounding box center [74, 133] width 32 height 8
select select "58901"
click at [58, 129] on select "Select Stylist Admin (stylelabs123) [PERSON_NAME] Manager Manager stylelabs [PE…" at bounding box center [74, 133] width 32 height 8
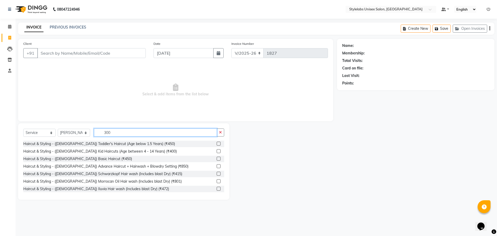
click at [116, 131] on input "300" at bounding box center [155, 132] width 123 height 8
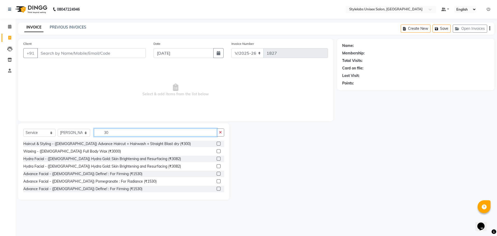
type input "3"
type input "300"
click at [217, 145] on label at bounding box center [219, 144] width 4 height 4
click at [217, 145] on input "checkbox" at bounding box center [218, 143] width 3 height 3
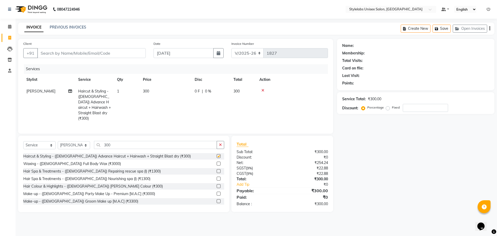
checkbox input "false"
click at [44, 52] on input "Client" at bounding box center [91, 53] width 109 height 10
type input "9"
type input "0"
type input "9845021076"
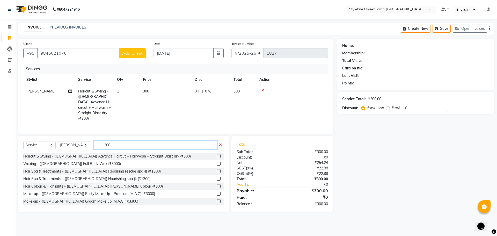
click at [112, 143] on input "300" at bounding box center [155, 145] width 123 height 8
type input "3"
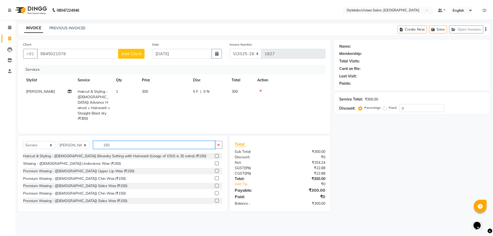
scroll to position [8, 0]
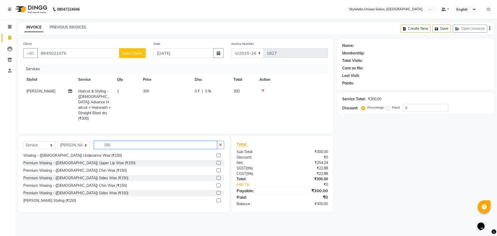
type input "150"
click at [217, 198] on label at bounding box center [219, 200] width 4 height 4
click at [217, 199] on input "checkbox" at bounding box center [218, 200] width 3 height 3
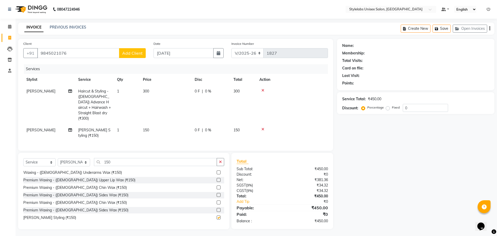
checkbox input "false"
click at [128, 53] on span "Add Client" at bounding box center [132, 53] width 20 height 5
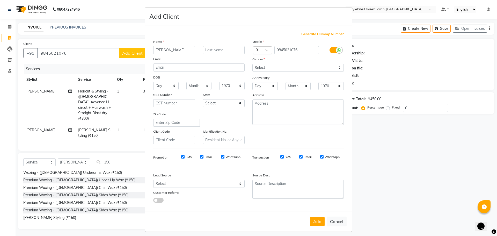
type input "[PERSON_NAME]"
click at [262, 68] on select "Select [DEMOGRAPHIC_DATA] [DEMOGRAPHIC_DATA] Other Prefer Not To Say" at bounding box center [298, 68] width 91 height 8
select select "[DEMOGRAPHIC_DATA]"
click at [253, 64] on select "Select [DEMOGRAPHIC_DATA] [DEMOGRAPHIC_DATA] Other Prefer Not To Say" at bounding box center [298, 68] width 91 height 8
click at [316, 219] on button "Add" at bounding box center [317, 221] width 15 height 9
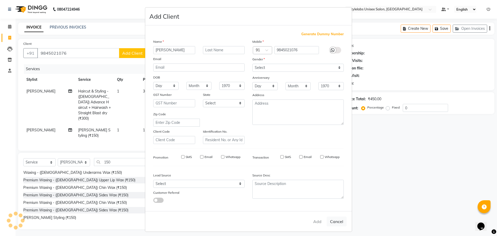
type input "98******76"
select select
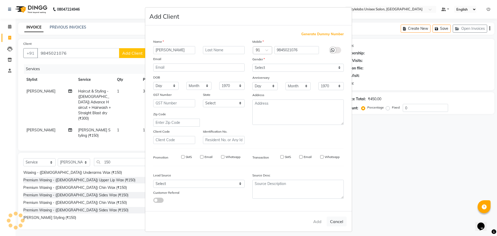
select select
checkbox input "false"
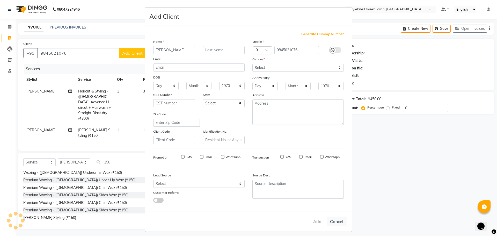
checkbox input "false"
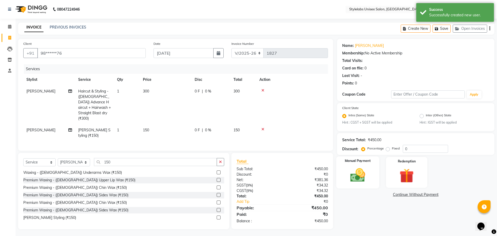
click at [364, 173] on img at bounding box center [358, 175] width 24 height 17
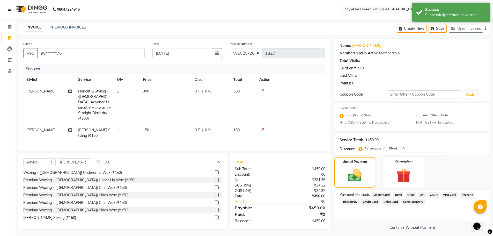
click at [436, 194] on span "CASH" at bounding box center [434, 195] width 11 height 6
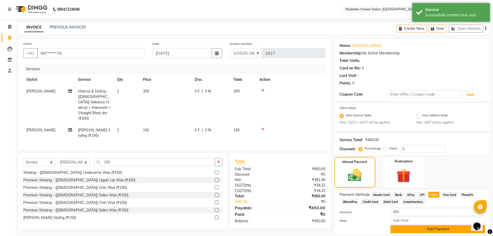
scroll to position [18, 0]
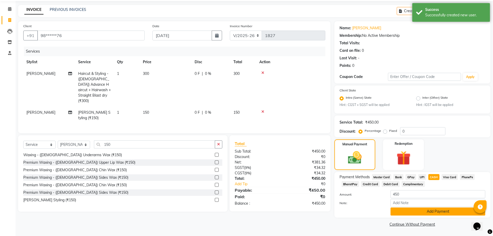
click at [428, 211] on button "Add Payment" at bounding box center [438, 211] width 95 height 8
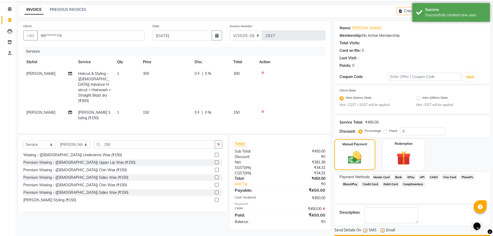
click at [434, 177] on span "CASH" at bounding box center [434, 177] width 11 height 6
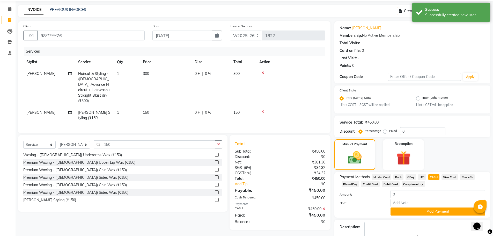
scroll to position [47, 0]
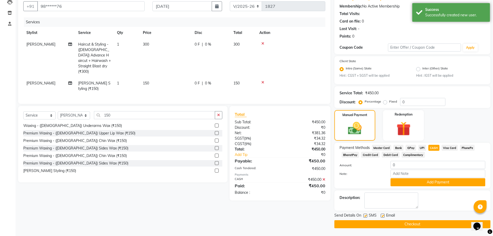
click at [409, 224] on button "Checkout" at bounding box center [413, 224] width 156 height 8
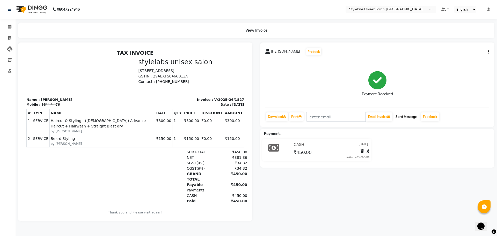
click at [407, 115] on button "Send Message" at bounding box center [406, 116] width 25 height 9
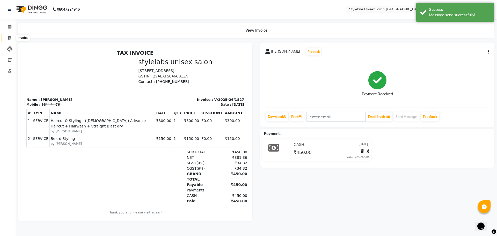
click at [9, 35] on span at bounding box center [9, 38] width 9 height 6
select select "6674"
select select "service"
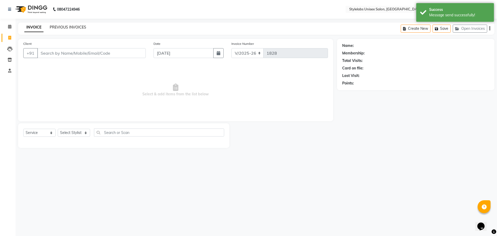
click at [60, 25] on link "PREVIOUS INVOICES" at bounding box center [68, 27] width 37 height 5
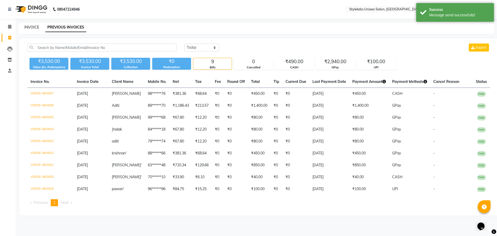
click at [30, 28] on link "INVOICE" at bounding box center [31, 27] width 15 height 5
select select "6674"
select select "service"
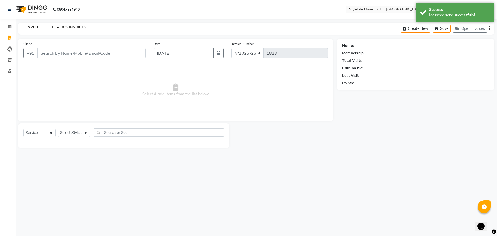
click at [66, 26] on link "PREVIOUS INVOICES" at bounding box center [68, 27] width 37 height 5
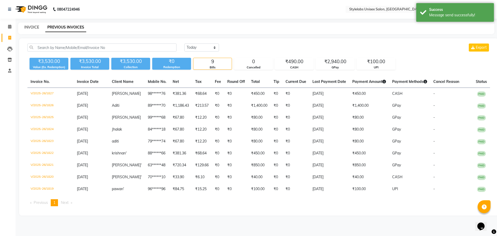
click at [29, 26] on link "INVOICE" at bounding box center [31, 27] width 15 height 5
select select "service"
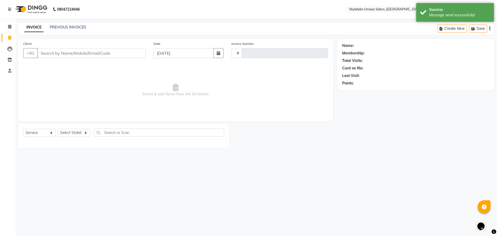
type input "1828"
select select "6674"
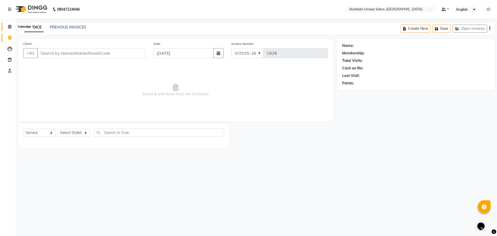
click at [10, 26] on icon at bounding box center [9, 27] width 3 height 4
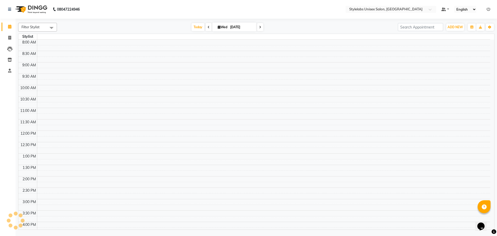
click at [225, 28] on span "Wed" at bounding box center [223, 27] width 12 height 4
select select "9"
select select "2025"
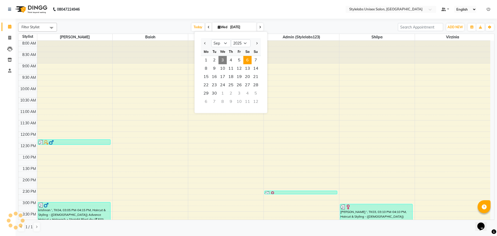
scroll to position [153, 0]
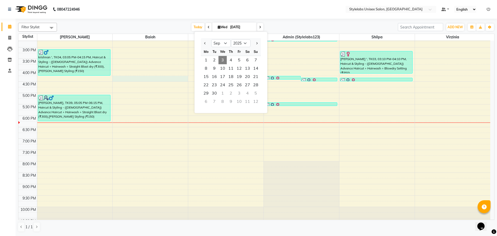
click at [140, 81] on div "8:00 AM 8:30 AM 9:00 AM 9:30 AM 10:00 AM 10:30 AM 11:00 AM 11:30 AM 12:00 PM 12…" at bounding box center [254, 59] width 472 height 342
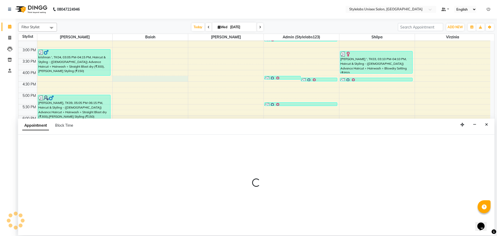
select select "60372"
select select "tentative"
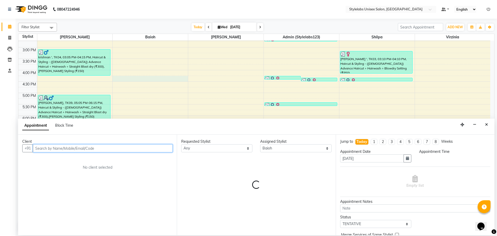
select select "975"
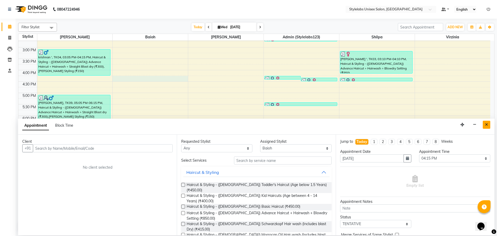
click at [487, 124] on icon "Close" at bounding box center [486, 125] width 3 height 4
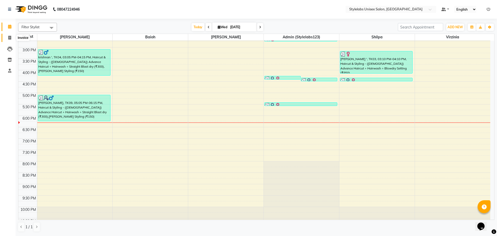
click at [9, 36] on icon at bounding box center [9, 38] width 3 height 4
select select "service"
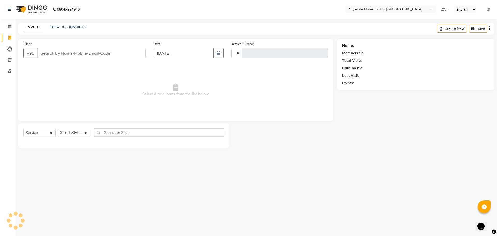
type input "1828"
click at [62, 26] on link "PREVIOUS INVOICES" at bounding box center [68, 27] width 37 height 5
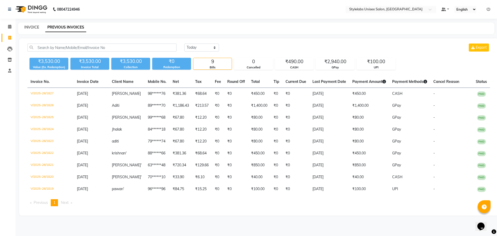
click at [30, 26] on link "INVOICE" at bounding box center [31, 27] width 15 height 5
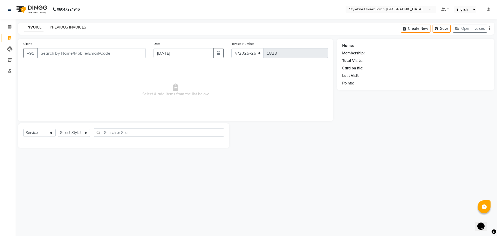
click at [58, 26] on link "PREVIOUS INVOICES" at bounding box center [68, 27] width 37 height 5
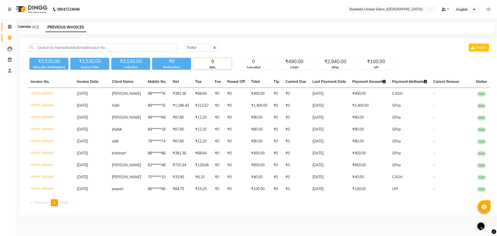
click at [9, 27] on icon at bounding box center [9, 27] width 3 height 4
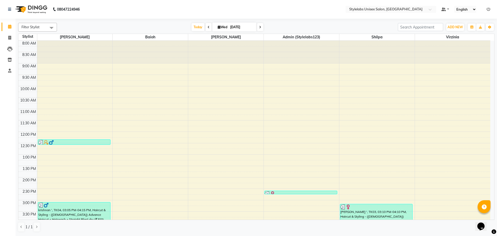
click at [232, 29] on input "[DATE]" at bounding box center [242, 27] width 26 height 8
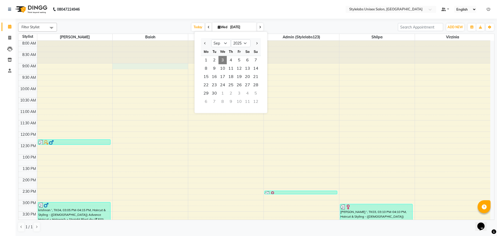
click at [165, 63] on div "8:00 AM 8:30 AM 9:00 AM 9:30 AM 10:00 AM 10:30 AM 11:00 AM 11:30 AM 12:00 PM 12…" at bounding box center [254, 212] width 472 height 342
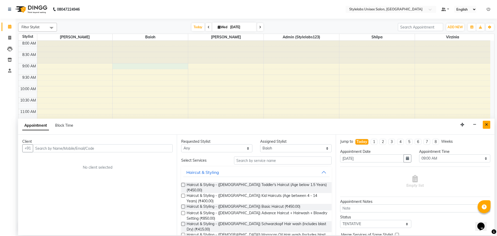
click at [487, 125] on icon "Close" at bounding box center [486, 125] width 3 height 4
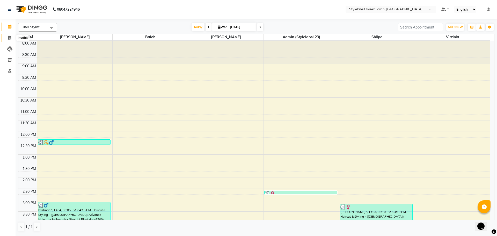
click at [9, 37] on icon at bounding box center [9, 38] width 3 height 4
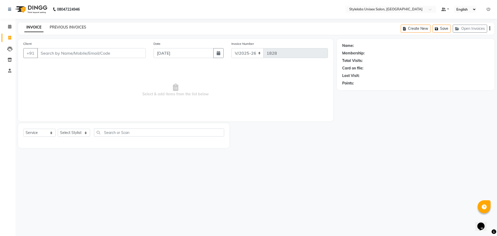
click at [70, 26] on link "PREVIOUS INVOICES" at bounding box center [68, 27] width 37 height 5
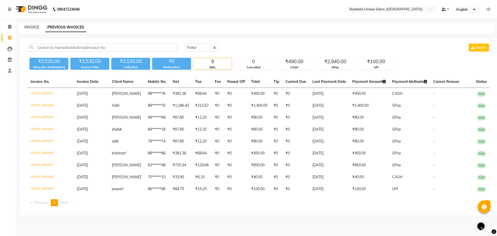
click at [31, 26] on link "INVOICE" at bounding box center [31, 27] width 15 height 5
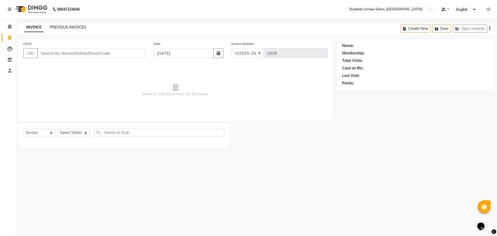
click at [62, 27] on link "PREVIOUS INVOICES" at bounding box center [68, 27] width 37 height 5
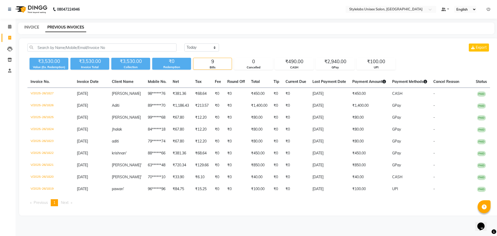
click at [33, 27] on link "INVOICE" at bounding box center [31, 27] width 15 height 5
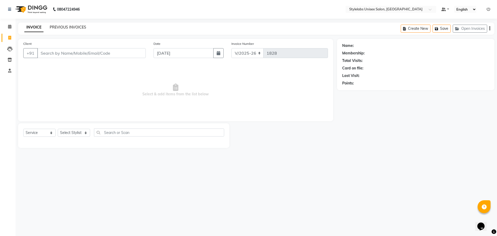
click at [64, 26] on link "PREVIOUS INVOICES" at bounding box center [68, 27] width 37 height 5
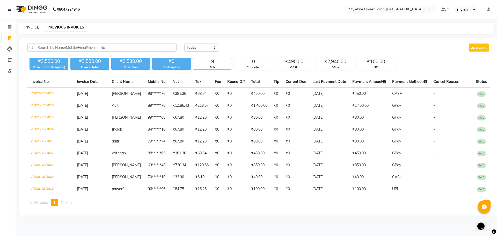
click at [32, 29] on link "INVOICE" at bounding box center [31, 27] width 15 height 5
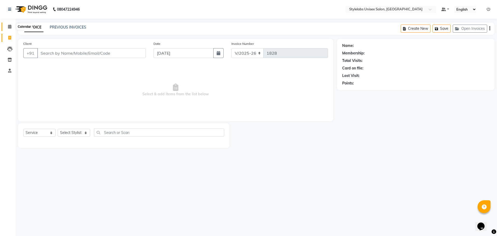
click at [10, 26] on icon at bounding box center [9, 27] width 3 height 4
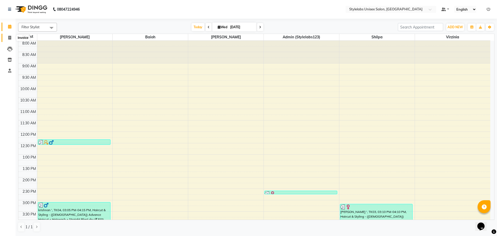
click at [9, 38] on icon at bounding box center [9, 38] width 3 height 4
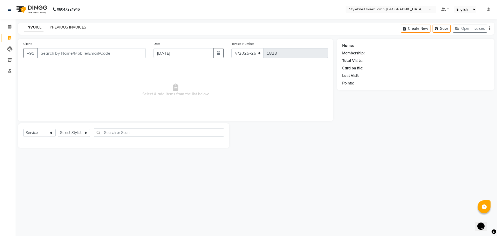
click at [63, 25] on link "PREVIOUS INVOICES" at bounding box center [68, 27] width 37 height 5
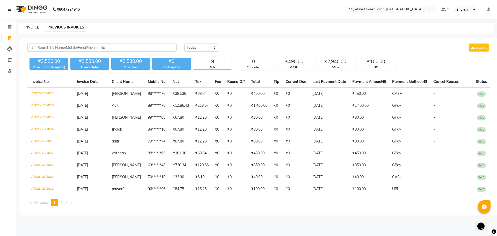
click at [25, 27] on link "INVOICE" at bounding box center [31, 27] width 15 height 5
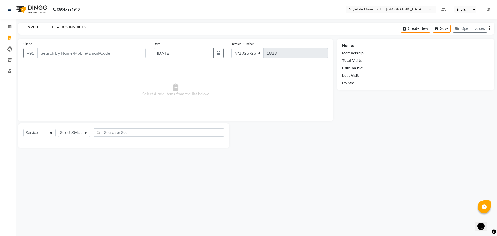
click at [64, 28] on link "PREVIOUS INVOICES" at bounding box center [68, 27] width 37 height 5
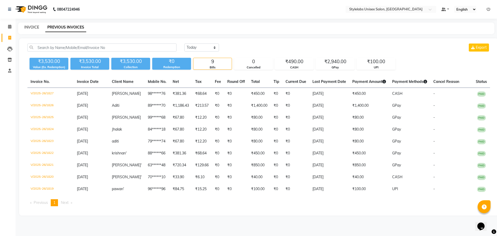
click at [28, 26] on link "INVOICE" at bounding box center [31, 27] width 15 height 5
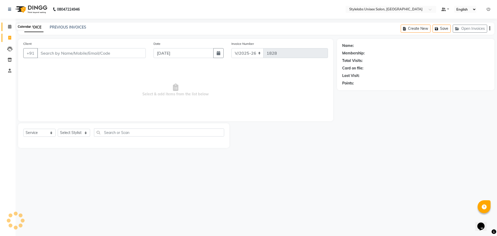
click at [10, 27] on icon at bounding box center [9, 27] width 3 height 4
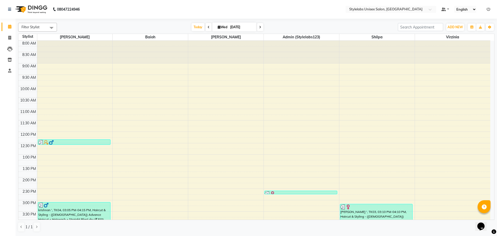
click at [238, 28] on input "[DATE]" at bounding box center [242, 27] width 26 height 8
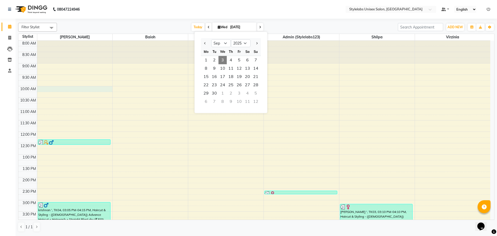
click at [95, 88] on div "8:00 AM 8:30 AM 9:00 AM 9:30 AM 10:00 AM 10:30 AM 11:00 AM 11:30 AM 12:00 PM 12…" at bounding box center [254, 212] width 472 height 342
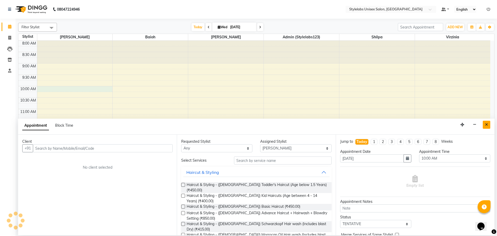
click at [486, 125] on icon "Close" at bounding box center [486, 125] width 3 height 4
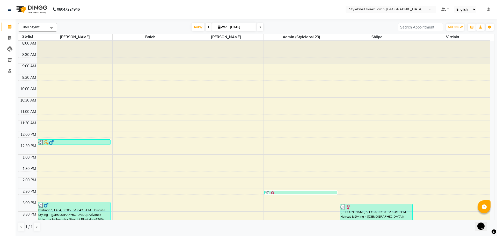
click at [229, 28] on input "[DATE]" at bounding box center [242, 27] width 26 height 8
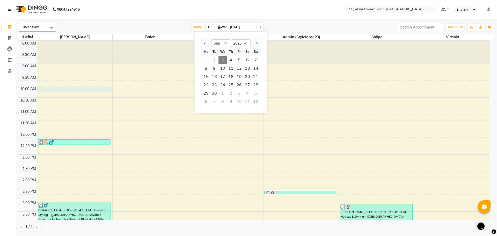
click at [70, 90] on div "8:00 AM 8:30 AM 9:00 AM 9:30 AM 10:00 AM 10:30 AM 11:00 AM 11:30 AM 12:00 PM 12…" at bounding box center [254, 212] width 472 height 342
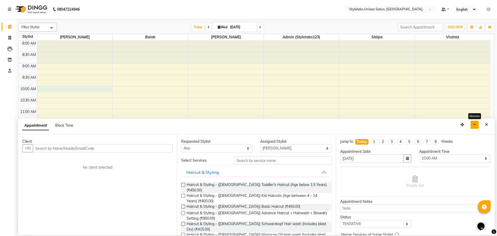
click at [474, 125] on icon "button" at bounding box center [474, 125] width 3 height 4
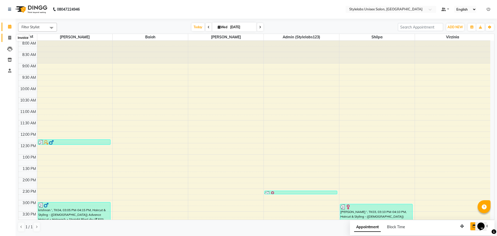
click at [6, 39] on span at bounding box center [9, 38] width 9 height 6
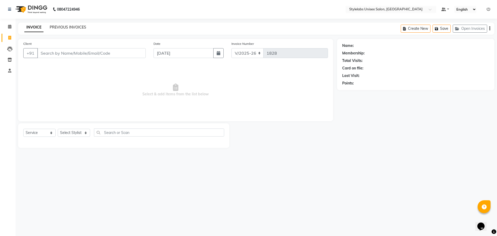
click at [66, 27] on link "PREVIOUS INVOICES" at bounding box center [68, 27] width 37 height 5
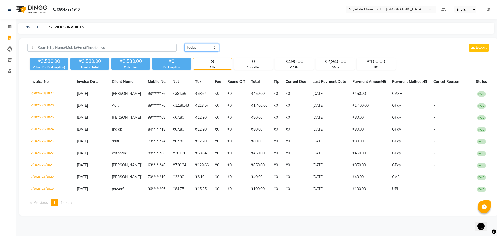
click at [215, 47] on select "[DATE] [DATE] Custom Range" at bounding box center [201, 48] width 35 height 8
click at [31, 27] on link "INVOICE" at bounding box center [31, 27] width 15 height 5
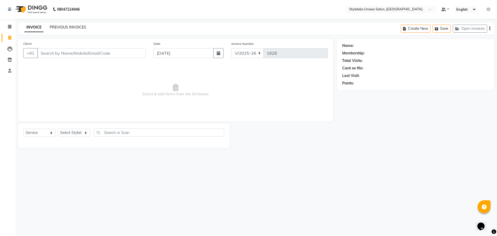
click at [64, 27] on link "PREVIOUS INVOICES" at bounding box center [68, 27] width 37 height 5
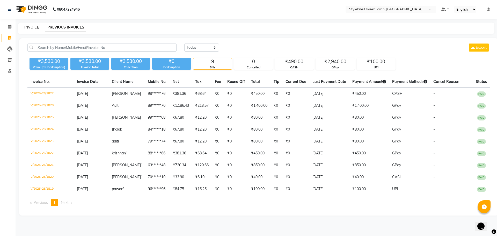
click at [28, 25] on link "INVOICE" at bounding box center [31, 27] width 15 height 5
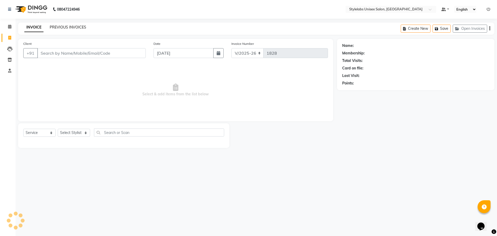
click at [73, 27] on link "PREVIOUS INVOICES" at bounding box center [68, 27] width 37 height 5
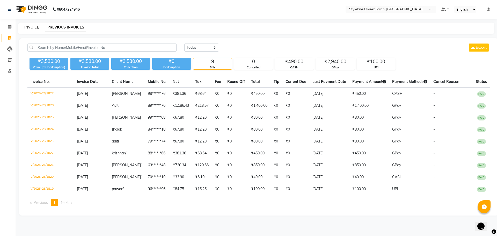
click at [28, 26] on link "INVOICE" at bounding box center [31, 27] width 15 height 5
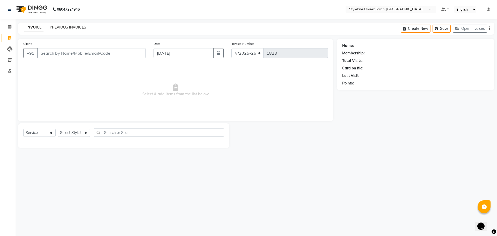
click at [71, 27] on link "PREVIOUS INVOICES" at bounding box center [68, 27] width 37 height 5
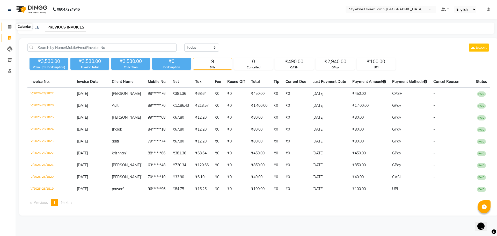
click at [9, 26] on icon at bounding box center [9, 27] width 3 height 4
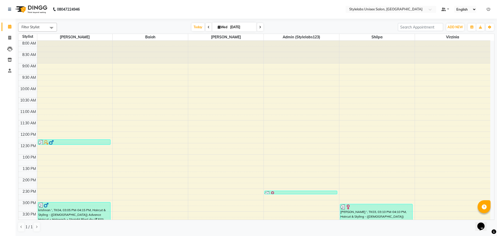
click at [229, 29] on input "[DATE]" at bounding box center [242, 27] width 26 height 8
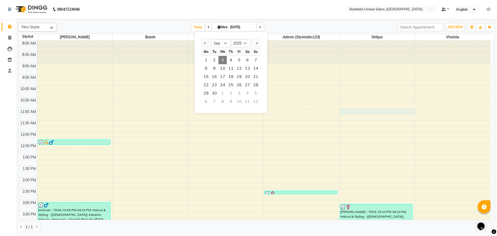
click at [348, 114] on div "8:00 AM 8:30 AM 9:00 AM 9:30 AM 10:00 AM 10:30 AM 11:00 AM 11:30 AM 12:00 PM 12…" at bounding box center [254, 212] width 472 height 342
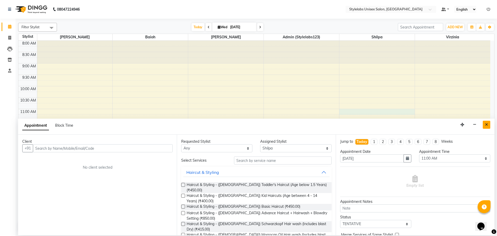
click at [485, 124] on button "Close" at bounding box center [487, 125] width 8 height 8
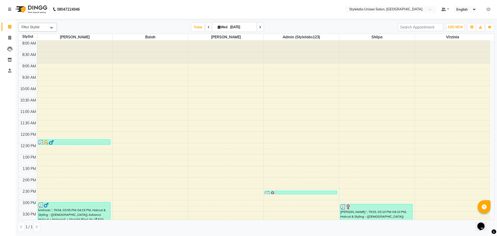
click at [226, 27] on span "Wed" at bounding box center [223, 27] width 12 height 4
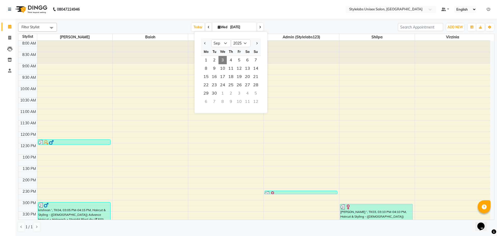
click at [148, 110] on div "8:00 AM 8:30 AM 9:00 AM 9:30 AM 10:00 AM 10:30 AM 11:00 AM 11:30 AM 12:00 PM 12…" at bounding box center [254, 212] width 472 height 342
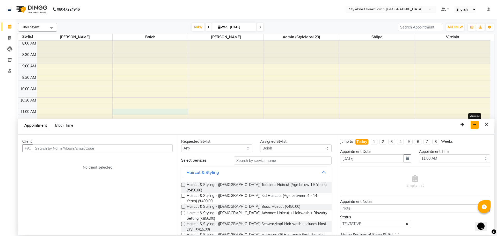
click at [474, 124] on icon "button" at bounding box center [474, 125] width 3 height 4
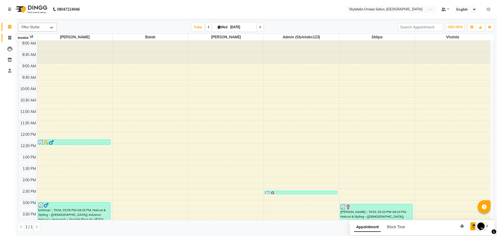
click at [8, 36] on icon at bounding box center [9, 38] width 3 height 4
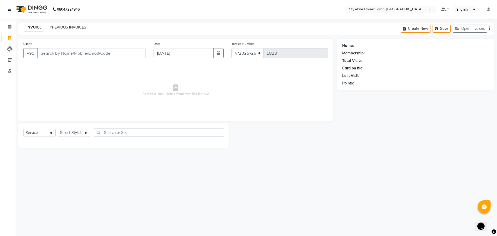
click at [66, 29] on link "PREVIOUS INVOICES" at bounding box center [68, 27] width 37 height 5
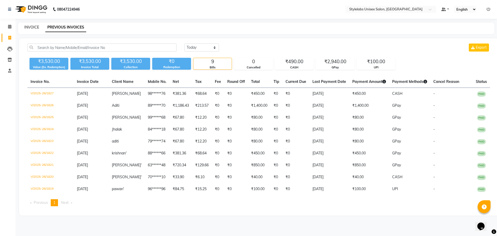
click at [32, 26] on link "INVOICE" at bounding box center [31, 27] width 15 height 5
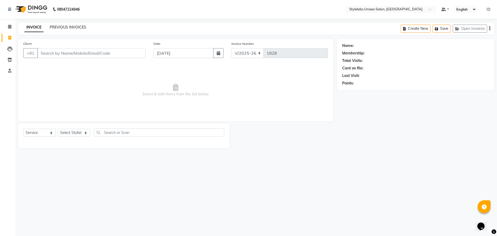
click at [66, 28] on link "PREVIOUS INVOICES" at bounding box center [68, 27] width 37 height 5
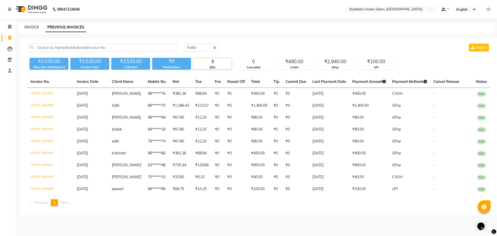
click at [32, 27] on link "INVOICE" at bounding box center [31, 27] width 15 height 5
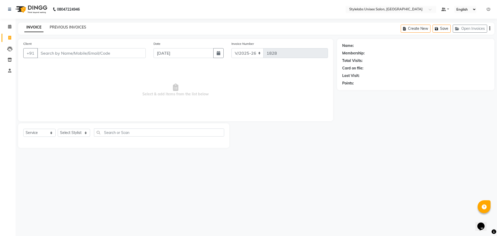
click at [70, 28] on link "PREVIOUS INVOICES" at bounding box center [68, 27] width 37 height 5
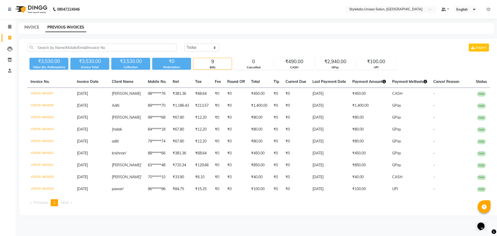
click at [31, 27] on link "INVOICE" at bounding box center [31, 27] width 15 height 5
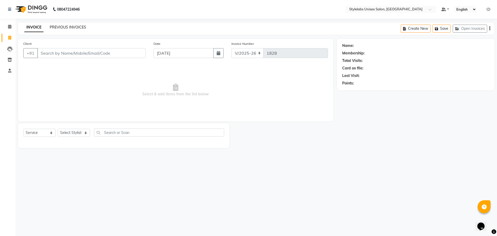
click at [61, 27] on link "PREVIOUS INVOICES" at bounding box center [68, 27] width 37 height 5
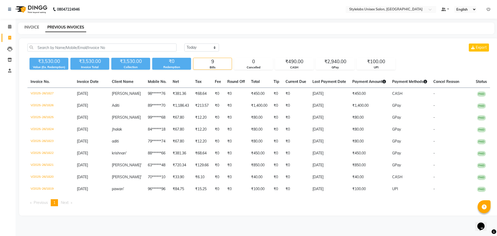
click at [29, 27] on link "INVOICE" at bounding box center [31, 27] width 15 height 5
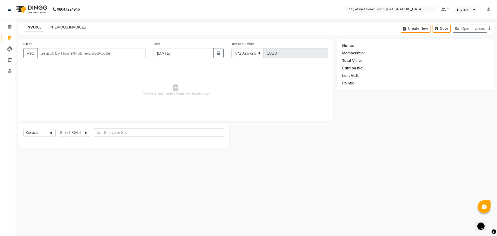
click at [60, 28] on link "PREVIOUS INVOICES" at bounding box center [68, 27] width 37 height 5
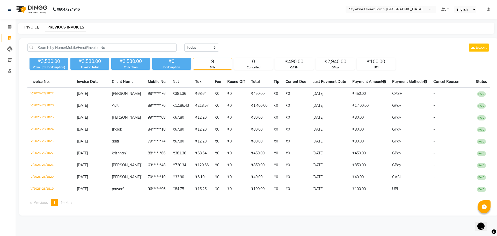
click at [29, 27] on link "INVOICE" at bounding box center [31, 27] width 15 height 5
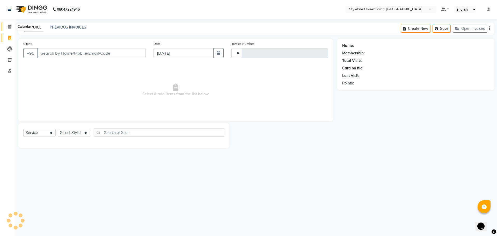
click at [10, 25] on icon at bounding box center [9, 27] width 3 height 4
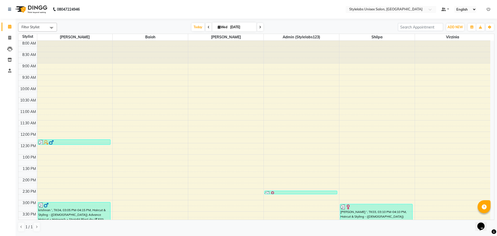
click at [228, 27] on span "Wed" at bounding box center [223, 27] width 12 height 4
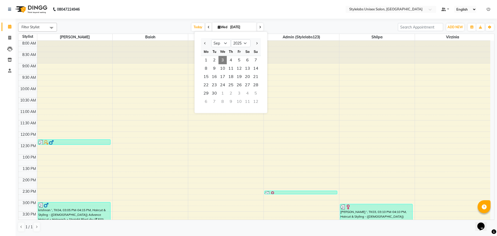
click at [128, 93] on div "8:00 AM 8:30 AM 9:00 AM 9:30 AM 10:00 AM 10:30 AM 11:00 AM 11:30 AM 12:00 PM 12…" at bounding box center [254, 212] width 472 height 342
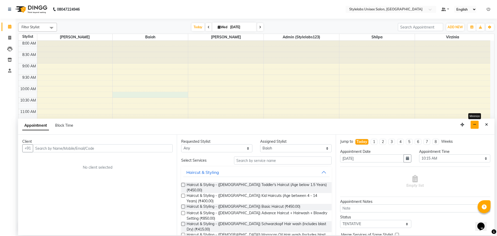
click at [474, 123] on icon "button" at bounding box center [474, 125] width 3 height 4
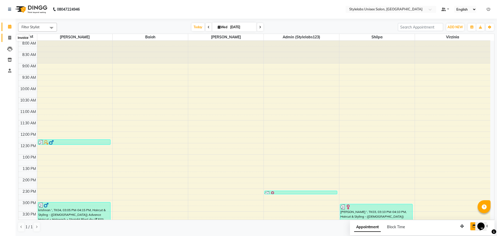
click at [9, 37] on icon at bounding box center [9, 38] width 3 height 4
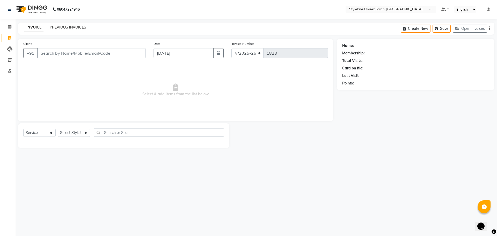
click at [70, 29] on link "PREVIOUS INVOICES" at bounding box center [68, 27] width 37 height 5
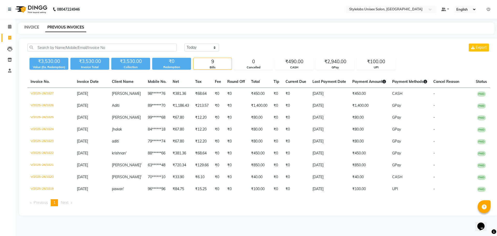
click at [30, 27] on link "INVOICE" at bounding box center [31, 27] width 15 height 5
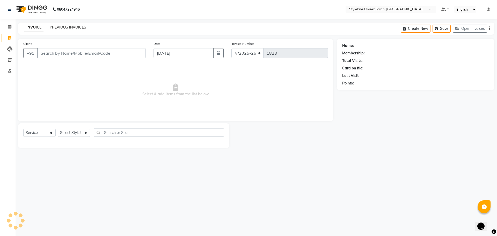
click at [69, 26] on link "PREVIOUS INVOICES" at bounding box center [68, 27] width 37 height 5
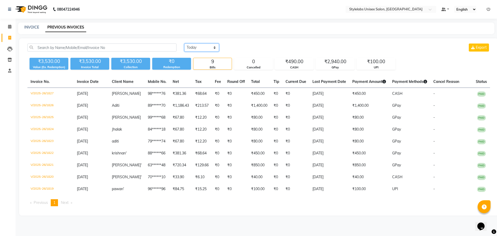
click at [214, 47] on select "[DATE] [DATE] Custom Range" at bounding box center [201, 48] width 35 height 8
click at [184, 44] on select "[DATE] [DATE] Custom Range" at bounding box center [201, 48] width 35 height 8
click at [235, 47] on input "[DATE]" at bounding box center [244, 47] width 36 height 7
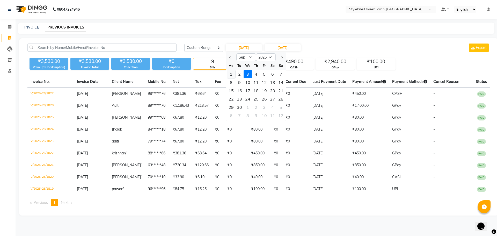
click at [230, 74] on div "1" at bounding box center [231, 74] width 8 height 8
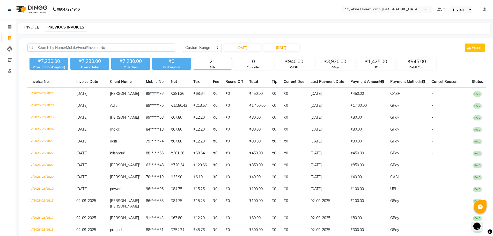
click at [29, 27] on link "INVOICE" at bounding box center [31, 27] width 15 height 5
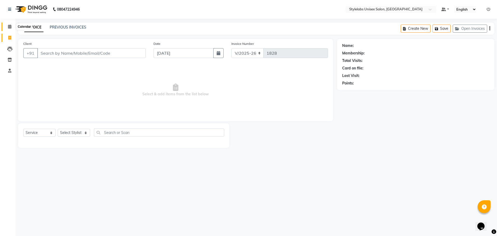
click at [9, 27] on icon at bounding box center [9, 27] width 3 height 4
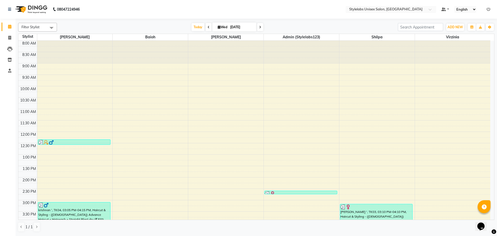
click at [218, 27] on icon at bounding box center [219, 26] width 3 height 3
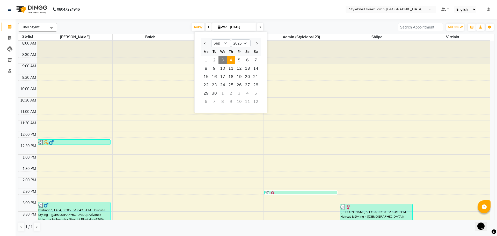
click at [232, 58] on span "4" at bounding box center [231, 60] width 8 height 8
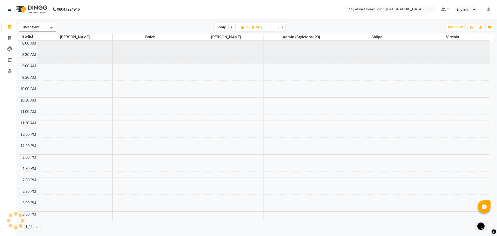
scroll to position [163, 0]
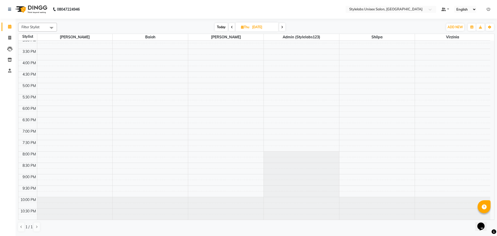
click at [250, 28] on span "Thu" at bounding box center [245, 27] width 11 height 4
click at [261, 59] on span "5" at bounding box center [262, 60] width 8 height 8
click at [250, 24] on span "[DATE]" at bounding box center [256, 27] width 41 height 9
click at [245, 27] on span "Fri" at bounding box center [245, 27] width 9 height 4
click at [254, 59] on span "4" at bounding box center [253, 60] width 8 height 8
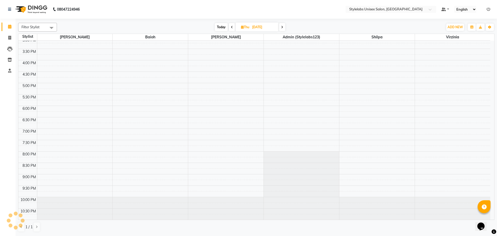
click at [243, 28] on icon at bounding box center [242, 26] width 3 height 3
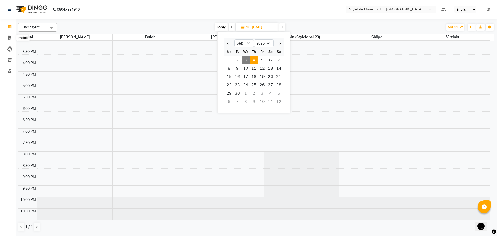
click at [10, 38] on icon at bounding box center [9, 38] width 3 height 4
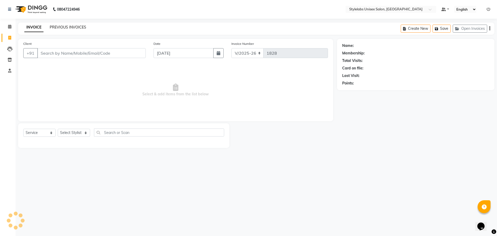
click at [64, 25] on link "PREVIOUS INVOICES" at bounding box center [68, 27] width 37 height 5
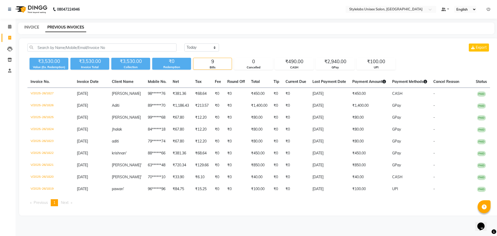
click at [31, 27] on link "INVOICE" at bounding box center [31, 27] width 15 height 5
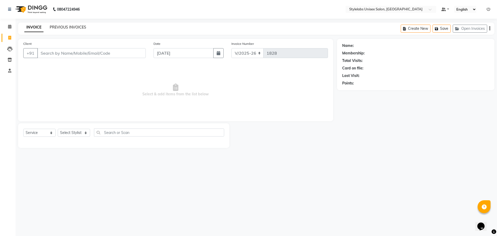
click at [64, 27] on link "PREVIOUS INVOICES" at bounding box center [68, 27] width 37 height 5
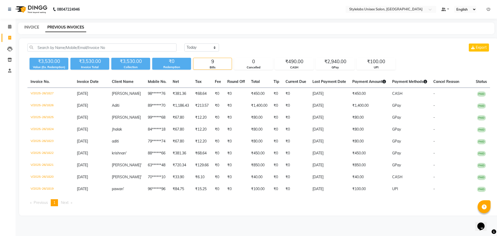
click at [30, 28] on link "INVOICE" at bounding box center [31, 27] width 15 height 5
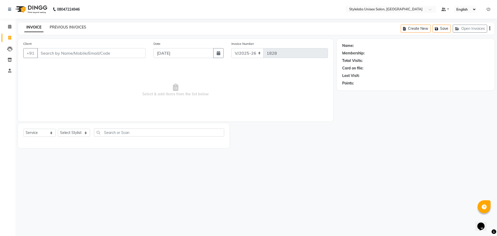
click at [62, 26] on link "PREVIOUS INVOICES" at bounding box center [68, 27] width 37 height 5
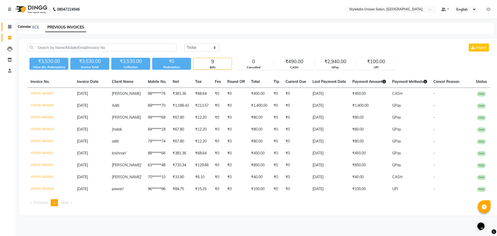
click at [9, 25] on icon at bounding box center [9, 27] width 3 height 4
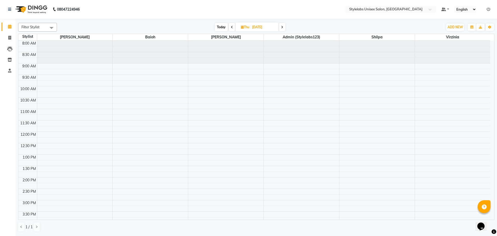
click at [241, 27] on icon at bounding box center [242, 26] width 3 height 3
click at [262, 58] on span "5" at bounding box center [262, 60] width 8 height 8
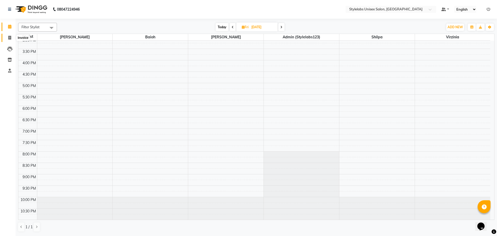
click at [10, 39] on icon at bounding box center [9, 38] width 3 height 4
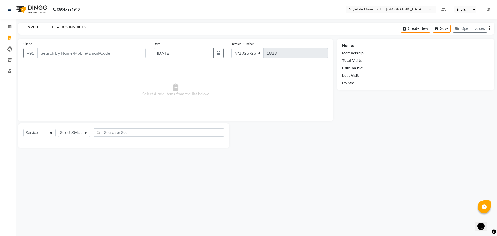
click at [61, 26] on link "PREVIOUS INVOICES" at bounding box center [68, 27] width 37 height 5
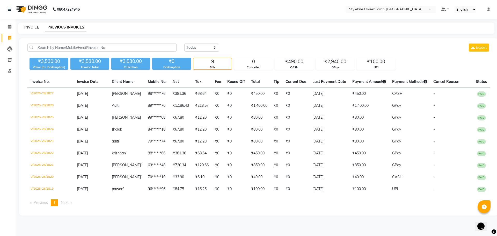
click at [28, 26] on link "INVOICE" at bounding box center [31, 27] width 15 height 5
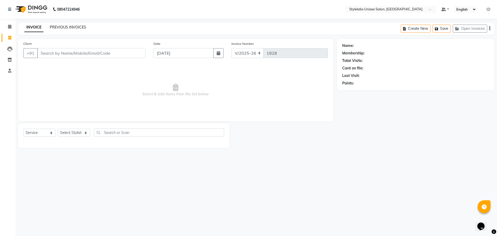
click at [57, 28] on link "PREVIOUS INVOICES" at bounding box center [68, 27] width 37 height 5
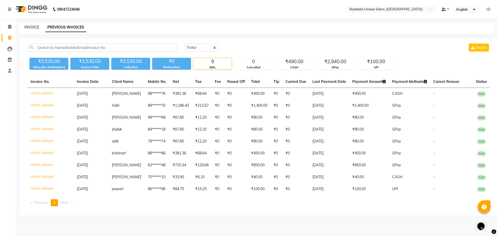
click at [32, 28] on link "INVOICE" at bounding box center [31, 27] width 15 height 5
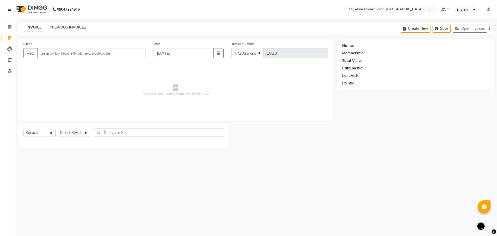
click at [61, 26] on link "PREVIOUS INVOICES" at bounding box center [68, 27] width 37 height 5
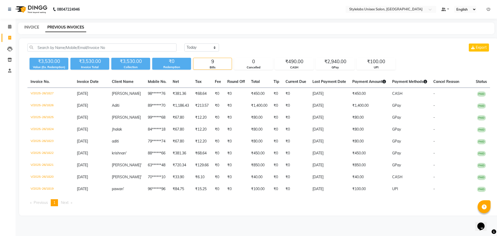
click at [31, 27] on link "INVOICE" at bounding box center [31, 27] width 15 height 5
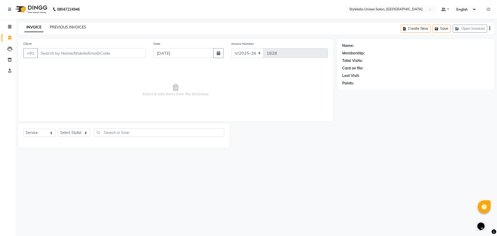
click at [58, 26] on link "PREVIOUS INVOICES" at bounding box center [68, 27] width 37 height 5
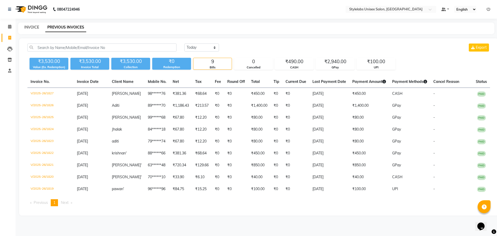
click at [30, 26] on link "INVOICE" at bounding box center [31, 27] width 15 height 5
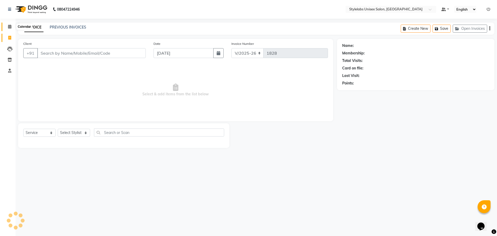
click at [8, 26] on icon at bounding box center [9, 27] width 3 height 4
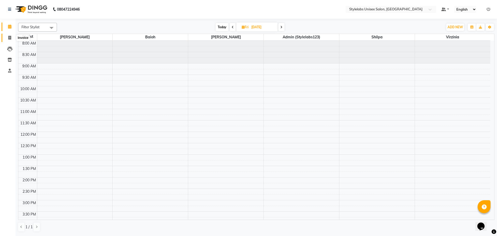
click at [9, 39] on icon at bounding box center [9, 38] width 3 height 4
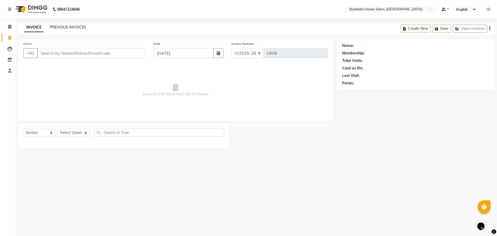
click at [61, 29] on link "PREVIOUS INVOICES" at bounding box center [68, 27] width 37 height 5
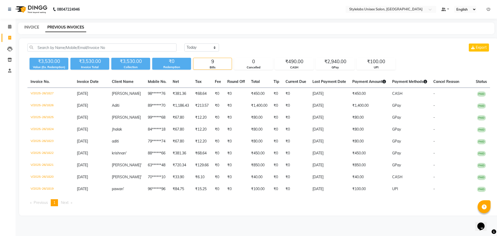
click at [29, 27] on link "INVOICE" at bounding box center [31, 27] width 15 height 5
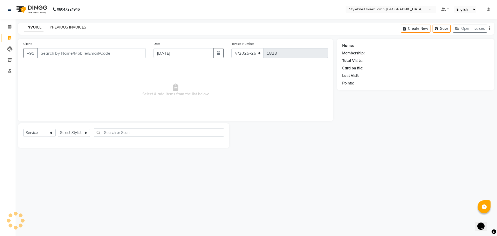
click at [69, 26] on link "PREVIOUS INVOICES" at bounding box center [68, 27] width 37 height 5
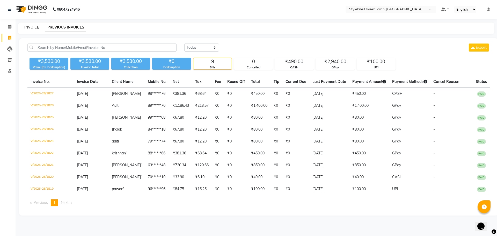
click at [30, 27] on link "INVOICE" at bounding box center [31, 27] width 15 height 5
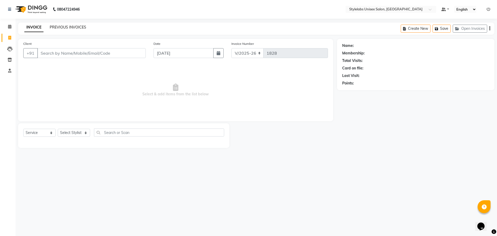
click at [61, 26] on link "PREVIOUS INVOICES" at bounding box center [68, 27] width 37 height 5
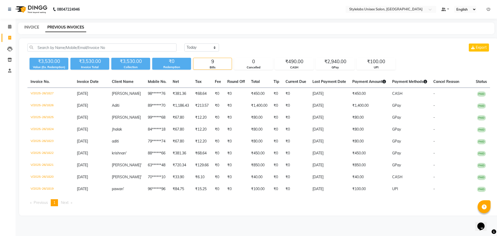
click at [29, 26] on link "INVOICE" at bounding box center [31, 27] width 15 height 5
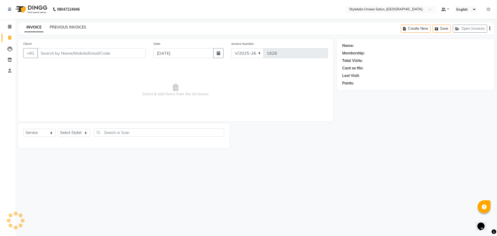
click at [61, 25] on link "PREVIOUS INVOICES" at bounding box center [68, 27] width 37 height 5
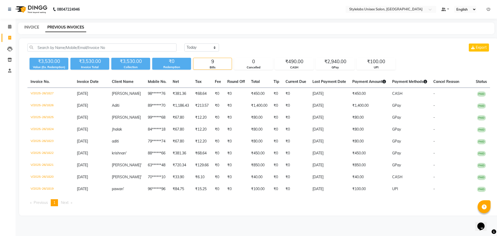
click at [28, 27] on link "INVOICE" at bounding box center [31, 27] width 15 height 5
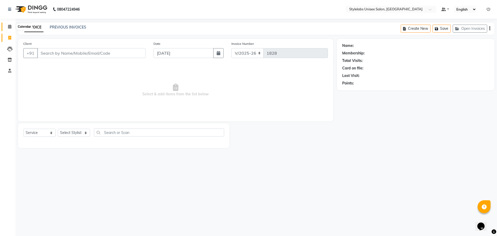
click at [9, 27] on icon at bounding box center [9, 27] width 3 height 4
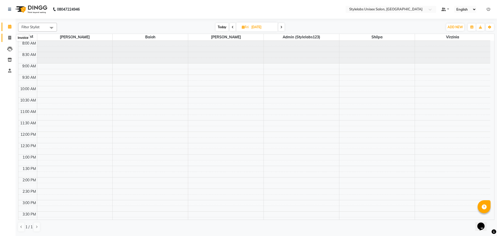
click at [9, 37] on icon at bounding box center [9, 38] width 3 height 4
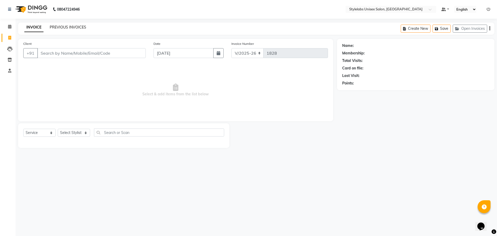
click at [66, 27] on link "PREVIOUS INVOICES" at bounding box center [68, 27] width 37 height 5
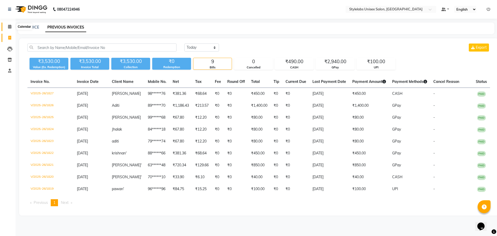
click at [9, 25] on icon at bounding box center [9, 27] width 3 height 4
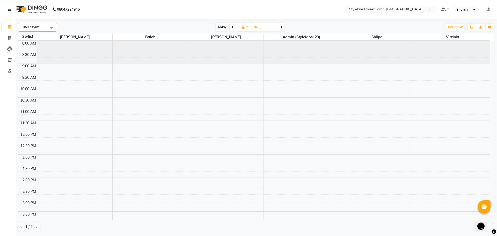
click at [248, 25] on span "Fri" at bounding box center [245, 27] width 9 height 4
click at [254, 60] on span "4" at bounding box center [253, 60] width 8 height 8
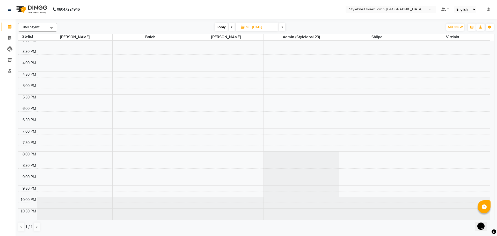
click at [251, 27] on input "[DATE]" at bounding box center [264, 27] width 26 height 8
click at [243, 26] on icon at bounding box center [242, 26] width 3 height 3
click at [246, 27] on span "Thu" at bounding box center [245, 27] width 11 height 4
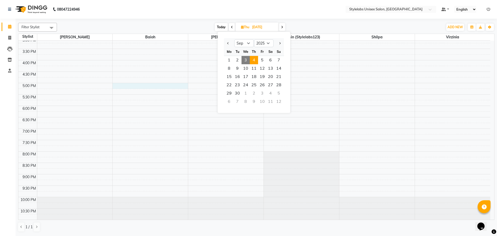
click at [159, 83] on div "8:00 AM 8:30 AM 9:00 AM 9:30 AM 10:00 AM 10:30 AM 11:00 AM 11:30 AM 12:00 PM 12…" at bounding box center [254, 49] width 472 height 342
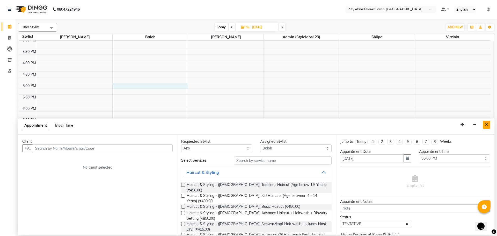
click at [485, 123] on button "Close" at bounding box center [487, 125] width 8 height 8
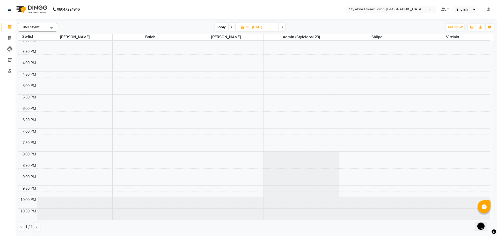
click at [240, 26] on span "Thu" at bounding box center [245, 27] width 11 height 4
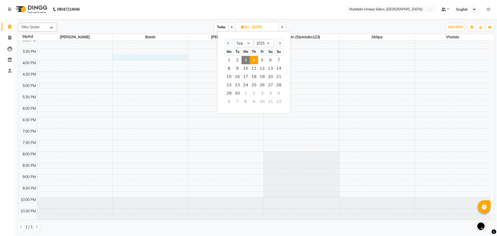
click at [183, 59] on div "8:00 AM 8:30 AM 9:00 AM 9:30 AM 10:00 AM 10:30 AM 11:00 AM 11:30 AM 12:00 PM 12…" at bounding box center [254, 49] width 472 height 342
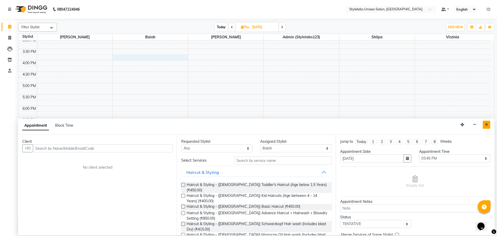
click at [486, 124] on icon "Close" at bounding box center [486, 125] width 3 height 4
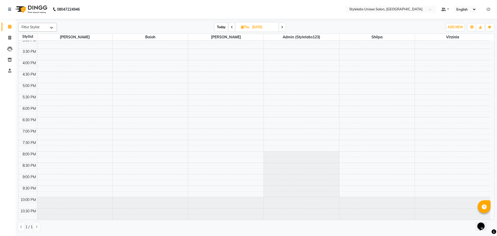
click at [251, 26] on span "Thu" at bounding box center [245, 27] width 11 height 4
click at [242, 27] on icon at bounding box center [242, 26] width 3 height 3
click at [258, 28] on input "[DATE]" at bounding box center [264, 27] width 26 height 8
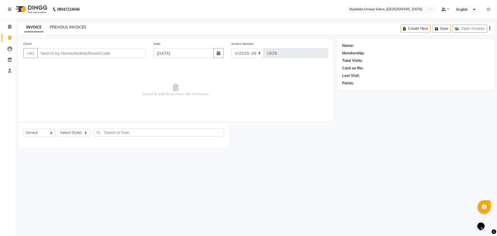
click at [60, 28] on link "PREVIOUS INVOICES" at bounding box center [68, 27] width 37 height 5
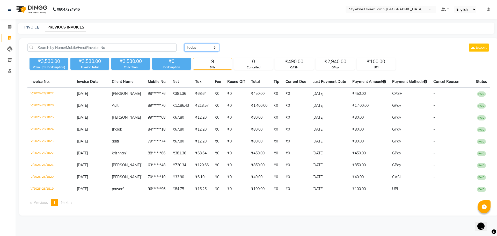
click at [214, 49] on select "[DATE] [DATE] Custom Range" at bounding box center [201, 48] width 35 height 8
click at [215, 49] on select "[DATE] [DATE] Custom Range" at bounding box center [201, 48] width 35 height 8
click at [214, 49] on select "[DATE] [DATE] Custom Range" at bounding box center [201, 48] width 35 height 8
click at [184, 44] on select "[DATE] [DATE] Custom Range" at bounding box center [201, 48] width 35 height 8
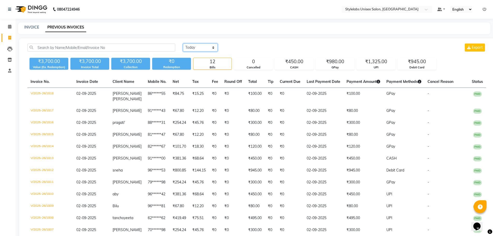
click at [214, 49] on select "[DATE] [DATE] Custom Range" at bounding box center [200, 48] width 35 height 8
click at [214, 47] on select "[DATE] [DATE] Custom Range" at bounding box center [200, 48] width 35 height 8
click at [32, 25] on link "INVOICE" at bounding box center [31, 27] width 15 height 5
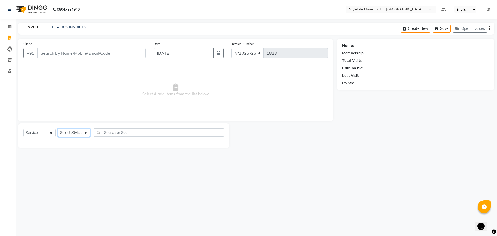
click at [90, 132] on div "Select Service Product Membership Package Voucher Prepaid Gift Card Select Styl…" at bounding box center [123, 134] width 201 height 12
click at [58, 129] on select "Select Stylist Admin (stylelabs123) [PERSON_NAME] Manager Manager stylelabs [PE…" at bounding box center [74, 133] width 32 height 8
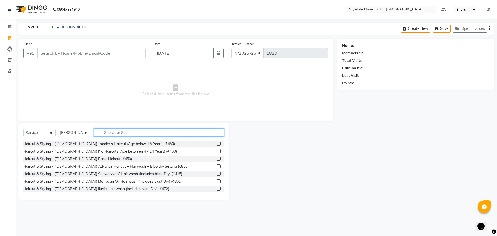
click at [109, 134] on input "text" at bounding box center [159, 132] width 130 height 8
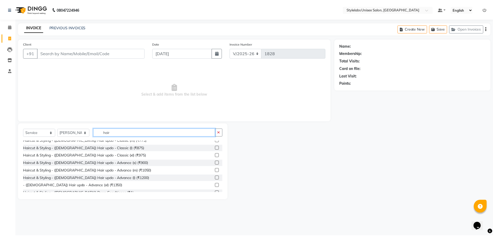
scroll to position [324, 0]
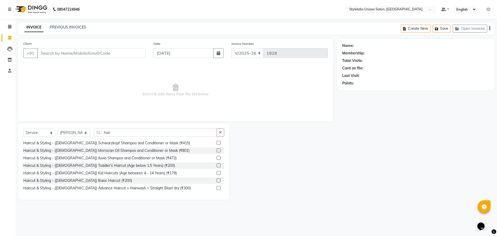
click at [217, 188] on label at bounding box center [219, 188] width 4 height 4
click at [217, 188] on input "checkbox" at bounding box center [218, 187] width 3 height 3
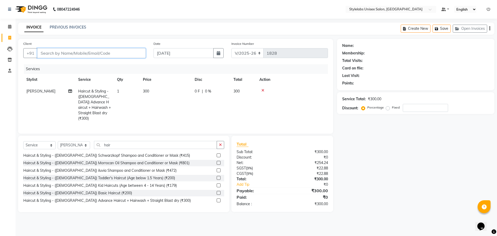
click at [72, 54] on input "Client" at bounding box center [91, 53] width 109 height 10
click at [130, 51] on span "Add Client" at bounding box center [132, 53] width 20 height 5
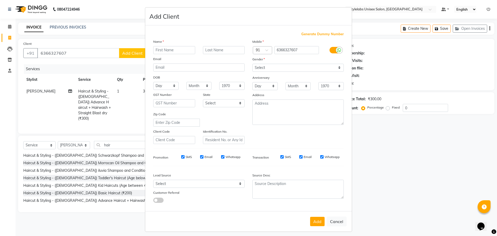
drag, startPoint x: 80, startPoint y: 52, endPoint x: 76, endPoint y: 53, distance: 4.2
click at [80, 51] on ngb-modal-window "Add Client Generate Dummy Number Name Email DOB Day 01 02 03 04 05 06 07 08 09 …" at bounding box center [248, 118] width 497 height 236
click at [318, 218] on button "Add" at bounding box center [317, 221] width 15 height 9
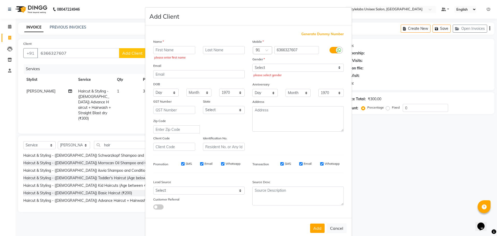
click at [331, 228] on button "Cancel" at bounding box center [337, 228] width 20 height 10
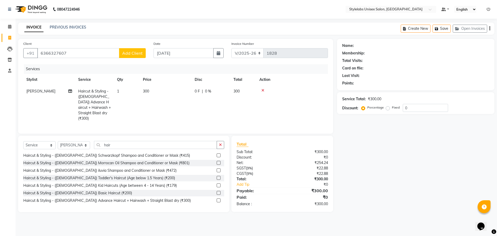
click at [129, 53] on span "Add Client" at bounding box center [132, 53] width 20 height 5
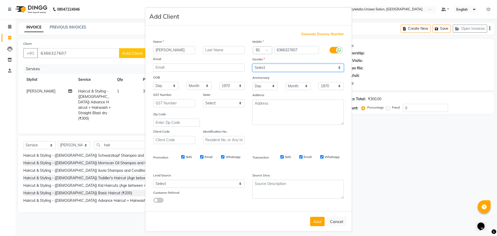
click at [333, 66] on select "Select [DEMOGRAPHIC_DATA] [DEMOGRAPHIC_DATA] Other Prefer Not To Say" at bounding box center [298, 68] width 91 height 8
click at [253, 64] on select "Select [DEMOGRAPHIC_DATA] [DEMOGRAPHIC_DATA] Other Prefer Not To Say" at bounding box center [298, 68] width 91 height 8
click at [316, 221] on button "Add" at bounding box center [317, 221] width 15 height 9
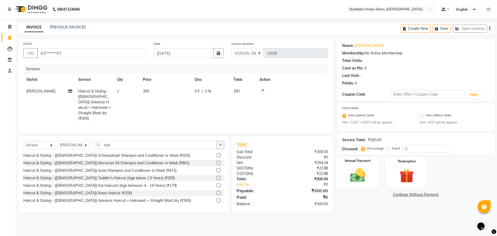
click at [358, 172] on img at bounding box center [358, 175] width 24 height 17
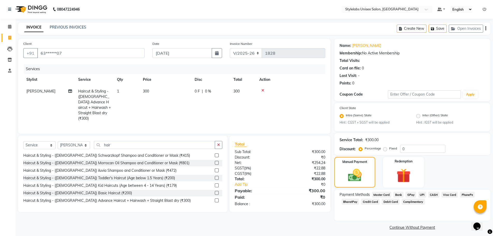
scroll to position [3, 0]
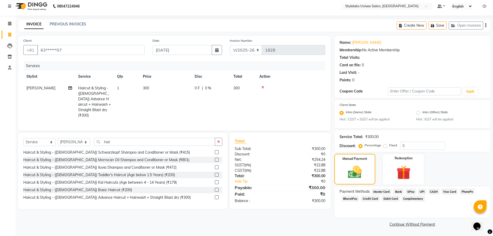
click at [423, 192] on span "UPI" at bounding box center [423, 192] width 8 height 6
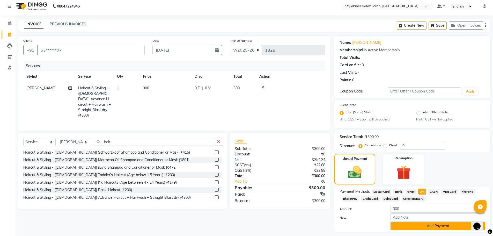
click at [431, 222] on button "Add Payment" at bounding box center [438, 226] width 95 height 8
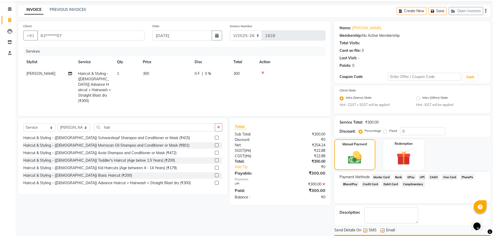
scroll to position [32, 0]
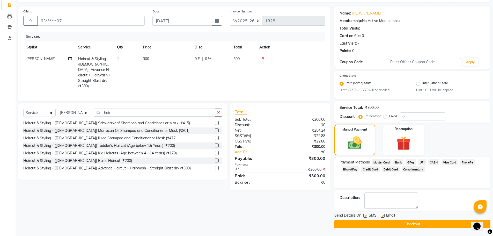
click at [424, 221] on button "Checkout" at bounding box center [413, 224] width 156 height 8
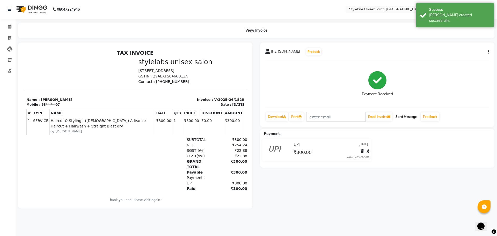
click at [408, 115] on button "Send Message" at bounding box center [406, 116] width 25 height 9
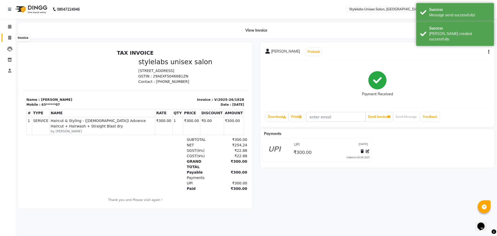
click at [10, 37] on icon at bounding box center [9, 38] width 3 height 4
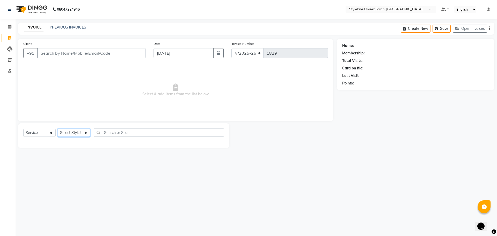
click at [85, 135] on select "Select Stylist Admin (stylelabs123) [PERSON_NAME] Manager Manager stylelabs [PE…" at bounding box center [74, 133] width 32 height 8
click at [58, 129] on select "Select Stylist Admin (stylelabs123) [PERSON_NAME] Manager Manager stylelabs [PE…" at bounding box center [74, 133] width 32 height 8
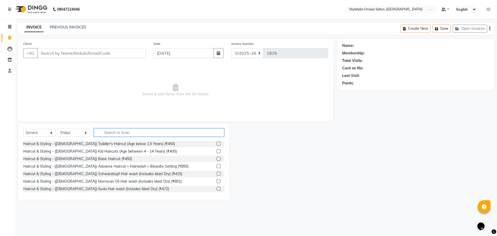
click at [139, 133] on input "text" at bounding box center [159, 132] width 130 height 8
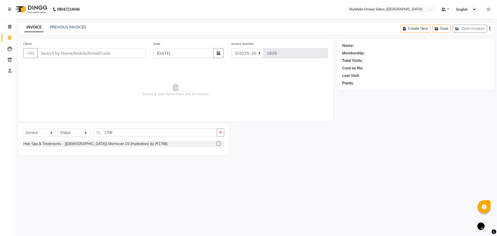
click at [220, 143] on label at bounding box center [219, 144] width 4 height 4
click at [220, 143] on input "checkbox" at bounding box center [218, 143] width 3 height 3
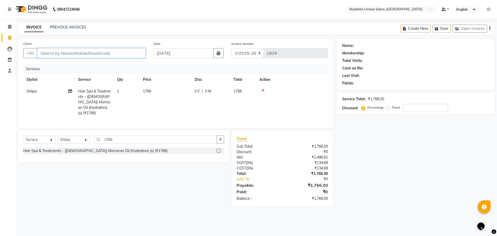
click at [120, 54] on input "Client" at bounding box center [91, 53] width 109 height 10
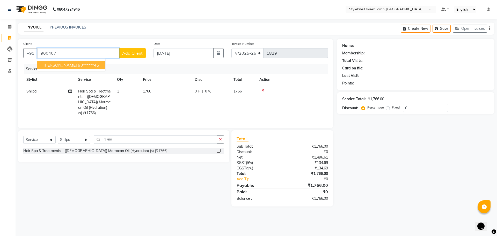
click at [66, 62] on button "[PERSON_NAME] 90******45" at bounding box center [71, 65] width 68 height 8
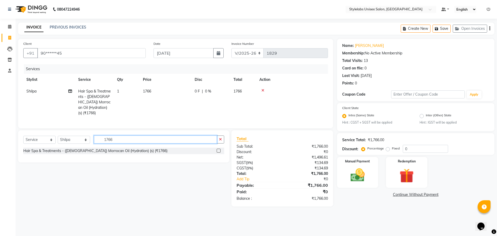
click at [118, 140] on input "1766" at bounding box center [155, 139] width 123 height 8
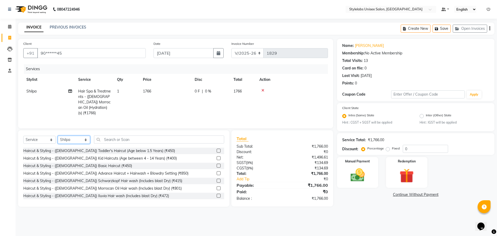
click at [85, 138] on select "Select Stylist Admin (stylelabs123) [PERSON_NAME] Manager Manager stylelabs [PE…" at bounding box center [74, 140] width 32 height 8
click at [58, 136] on select "Select Stylist Admin (stylelabs123) [PERSON_NAME] Manager Manager stylelabs [PE…" at bounding box center [74, 140] width 32 height 8
click at [131, 137] on input "text" at bounding box center [159, 139] width 130 height 8
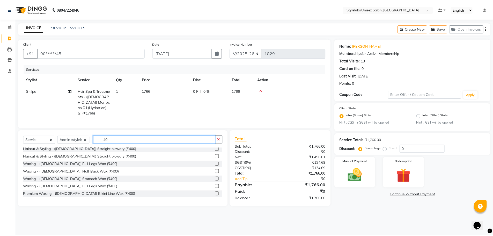
scroll to position [52, 0]
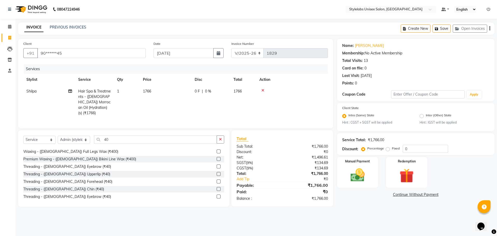
click at [217, 165] on label at bounding box center [219, 166] width 4 height 4
click at [217, 165] on input "checkbox" at bounding box center [218, 166] width 3 height 3
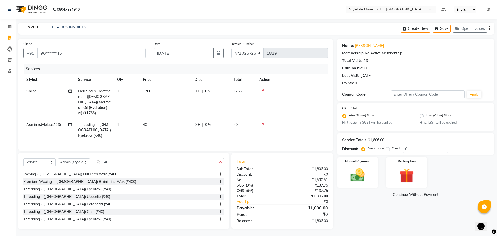
click at [217, 194] on label at bounding box center [219, 196] width 4 height 4
click at [217, 195] on input "checkbox" at bounding box center [218, 196] width 3 height 3
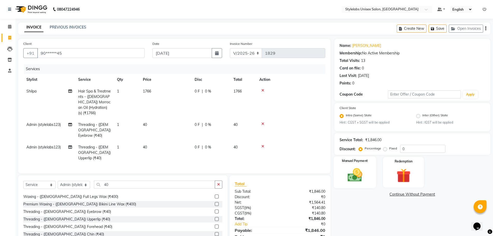
click at [353, 168] on img at bounding box center [355, 175] width 24 height 17
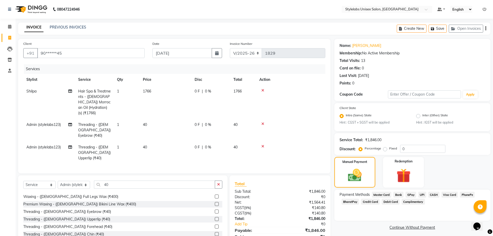
click at [422, 193] on span "UPI" at bounding box center [423, 195] width 8 height 6
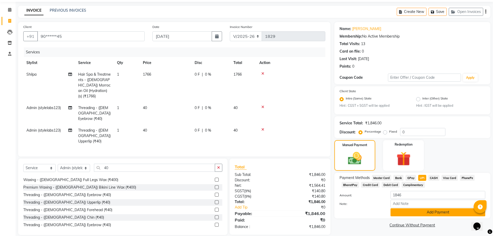
scroll to position [18, 0]
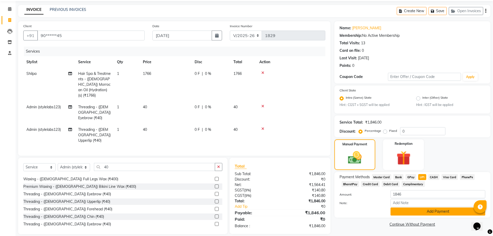
click at [430, 211] on button "Add Payment" at bounding box center [438, 211] width 95 height 8
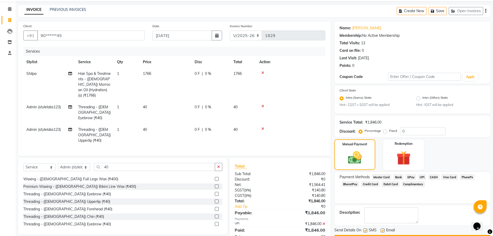
scroll to position [32, 0]
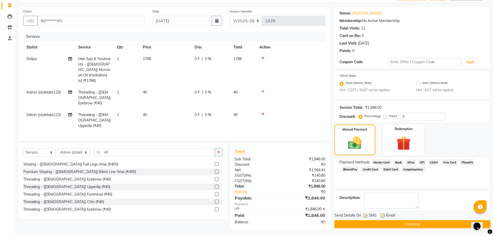
click at [427, 223] on button "Checkout" at bounding box center [413, 224] width 156 height 8
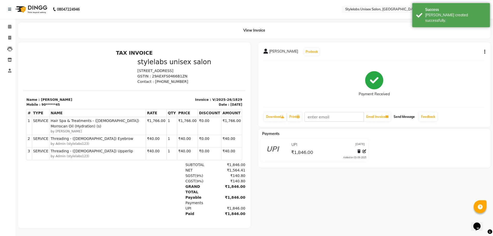
click at [404, 121] on button "Send Message" at bounding box center [404, 116] width 25 height 9
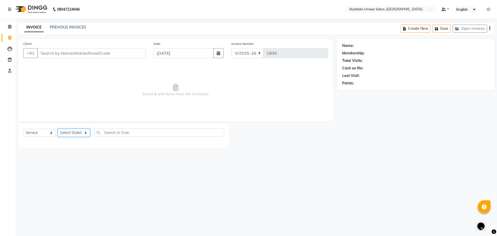
click at [84, 131] on select "Select Stylist Admin (stylelabs123) [PERSON_NAME] Manager Manager stylelabs [PE…" at bounding box center [74, 133] width 32 height 8
click at [58, 129] on select "Select Stylist Admin (stylelabs123) [PERSON_NAME] Manager Manager stylelabs [PE…" at bounding box center [74, 133] width 32 height 8
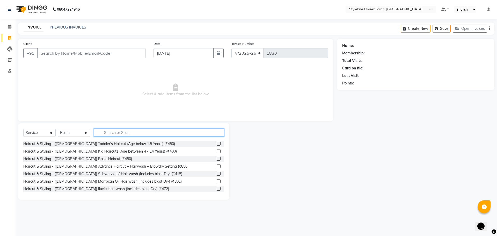
click at [103, 132] on input "text" at bounding box center [159, 132] width 130 height 8
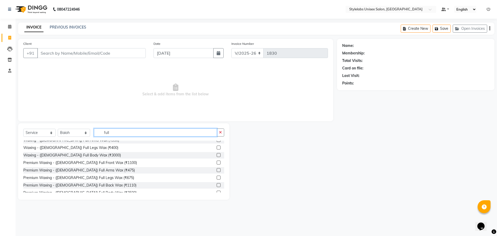
scroll to position [52, 0]
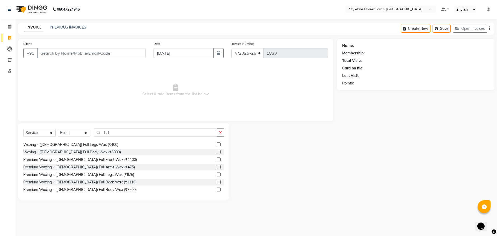
click at [217, 167] on label at bounding box center [219, 167] width 4 height 4
click at [217, 167] on input "checkbox" at bounding box center [218, 166] width 3 height 3
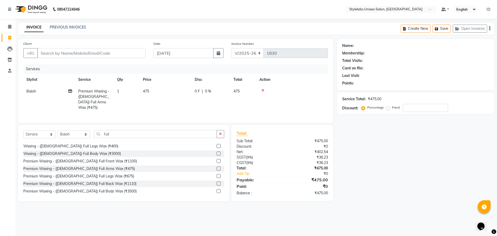
click at [217, 174] on label at bounding box center [219, 176] width 4 height 4
click at [217, 175] on input "checkbox" at bounding box center [218, 176] width 3 height 3
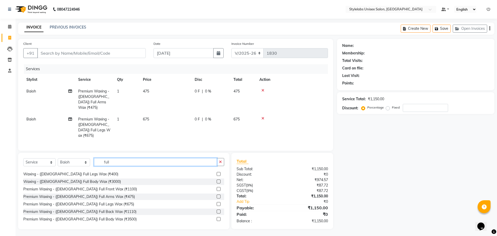
click at [119, 158] on input "full" at bounding box center [155, 162] width 123 height 8
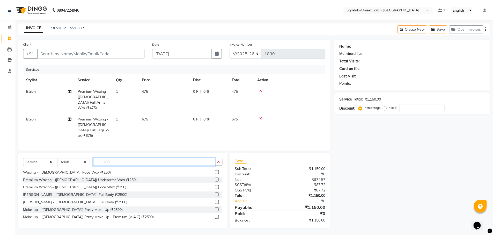
scroll to position [0, 0]
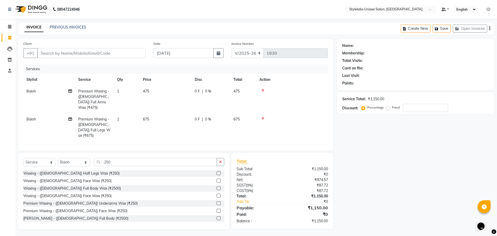
click at [217, 201] on label at bounding box center [219, 203] width 4 height 4
click at [217, 202] on input "checkbox" at bounding box center [218, 203] width 3 height 3
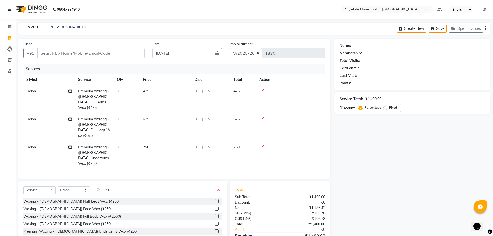
scroll to position [17, 0]
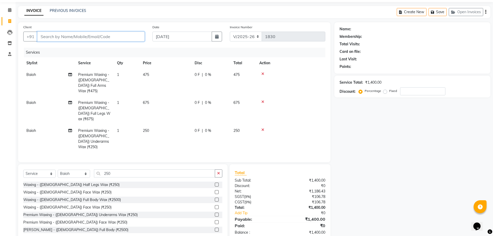
click at [46, 37] on input "Client" at bounding box center [90, 37] width 107 height 10
click at [42, 36] on input "Client" at bounding box center [90, 37] width 107 height 10
click at [129, 38] on span "Add Client" at bounding box center [131, 36] width 20 height 5
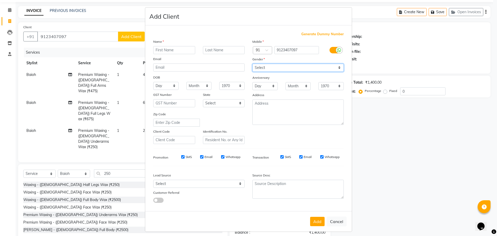
click at [266, 67] on select "Select [DEMOGRAPHIC_DATA] [DEMOGRAPHIC_DATA] Other Prefer Not To Say" at bounding box center [298, 68] width 91 height 8
click at [253, 64] on select "Select [DEMOGRAPHIC_DATA] [DEMOGRAPHIC_DATA] Other Prefer Not To Say" at bounding box center [298, 68] width 91 height 8
click at [158, 52] on input "text" at bounding box center [174, 50] width 42 height 8
click at [159, 50] on input "[PERSON_NAME]" at bounding box center [174, 50] width 42 height 8
click at [168, 51] on input "[PERSON_NAME]" at bounding box center [174, 50] width 42 height 8
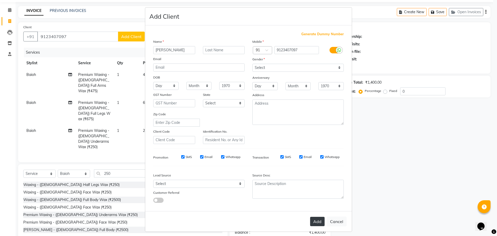
click at [317, 222] on button "Add" at bounding box center [317, 221] width 15 height 9
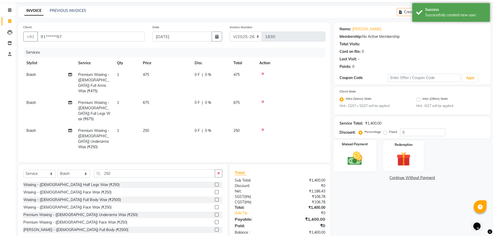
click at [359, 156] on img at bounding box center [355, 158] width 24 height 17
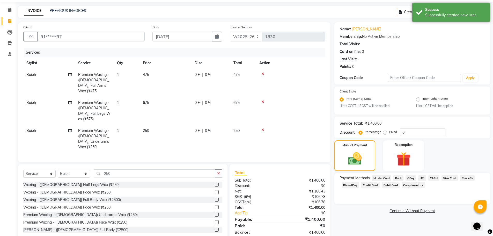
click at [409, 175] on div "Payment Methods Master Card Bank GPay UPI CASH Visa Card PhonePe BharatPay Cred…" at bounding box center [413, 188] width 156 height 31
click at [411, 178] on span "GPay" at bounding box center [411, 178] width 11 height 6
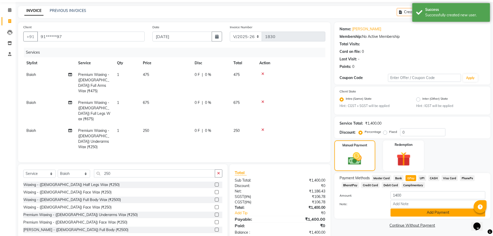
click at [413, 211] on button "Add Payment" at bounding box center [438, 212] width 95 height 8
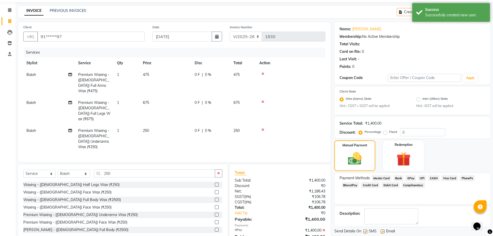
click at [408, 176] on span "GPay" at bounding box center [411, 178] width 11 height 6
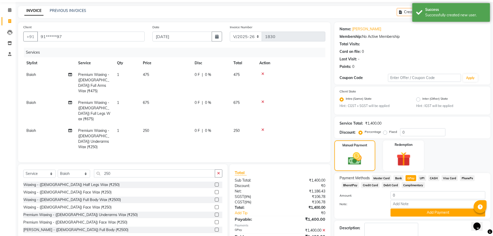
scroll to position [47, 0]
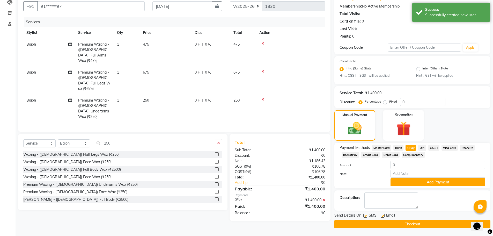
click at [397, 222] on button "Checkout" at bounding box center [413, 224] width 156 height 8
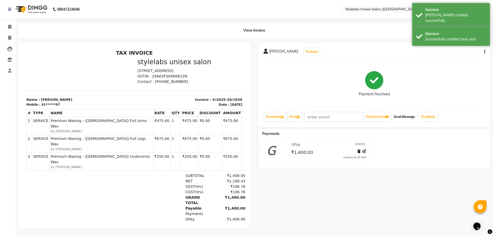
click at [409, 113] on button "Send Message" at bounding box center [404, 116] width 25 height 9
click at [10, 39] on icon at bounding box center [9, 38] width 3 height 4
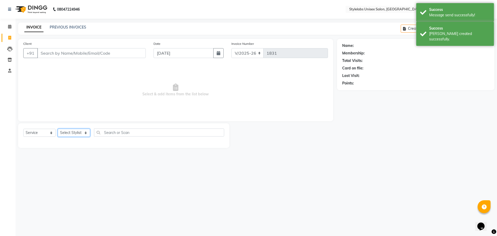
click at [88, 132] on select "Select Stylist Admin (stylelabs123) [PERSON_NAME] Manager Manager stylelabs [PE…" at bounding box center [74, 133] width 32 height 8
click at [58, 129] on select "Select Stylist Admin (stylelabs123) [PERSON_NAME] Manager Manager stylelabs [PE…" at bounding box center [74, 133] width 32 height 8
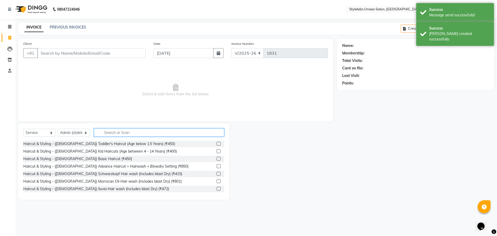
click at [104, 133] on input "text" at bounding box center [159, 132] width 130 height 8
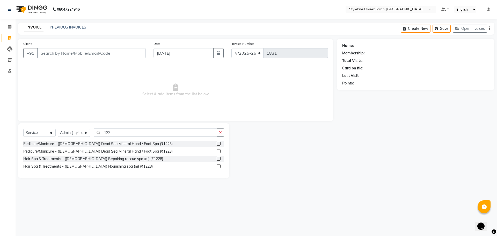
click at [218, 166] on label at bounding box center [219, 166] width 4 height 4
click at [218, 166] on input "checkbox" at bounding box center [218, 166] width 3 height 3
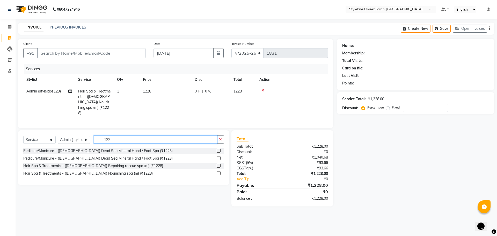
click at [114, 139] on input "122" at bounding box center [155, 139] width 123 height 8
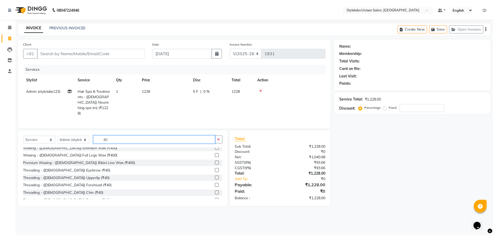
scroll to position [52, 0]
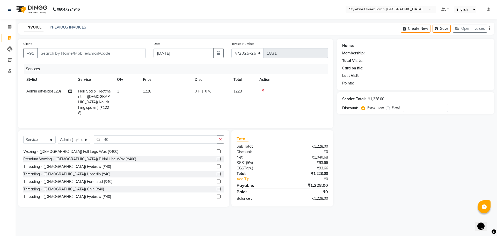
click at [217, 164] on label at bounding box center [219, 166] width 4 height 4
click at [217, 165] on input "checkbox" at bounding box center [218, 166] width 3 height 3
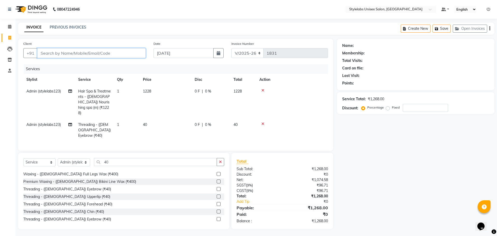
click at [47, 54] on input "Client" at bounding box center [91, 53] width 109 height 10
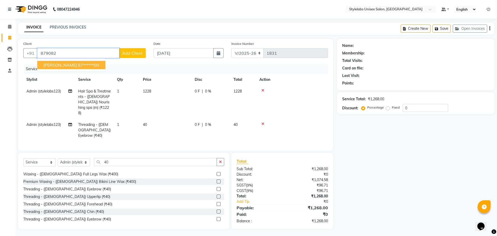
click at [78, 67] on ngb-highlight "87******00" at bounding box center [88, 64] width 21 height 5
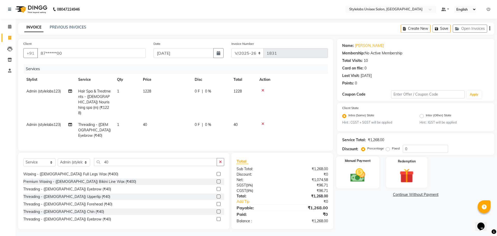
click at [348, 171] on img at bounding box center [358, 175] width 24 height 17
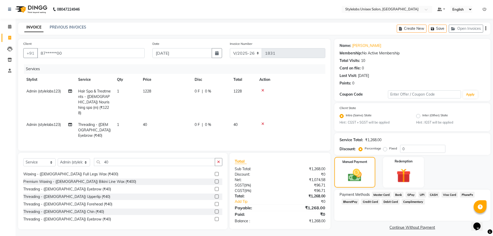
click at [412, 194] on span "GPay" at bounding box center [411, 195] width 11 height 6
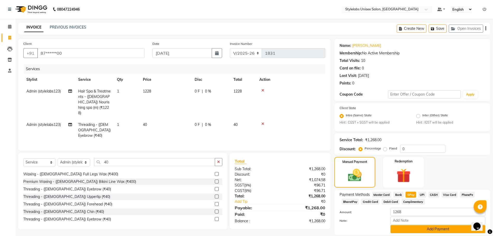
click at [414, 230] on button "Add Payment" at bounding box center [438, 229] width 95 height 8
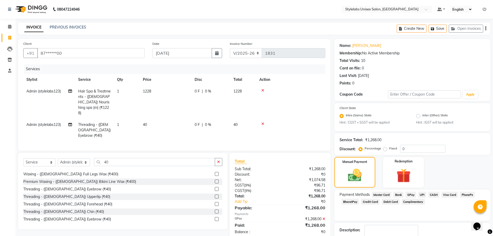
click at [408, 194] on span "GPay" at bounding box center [411, 195] width 11 height 6
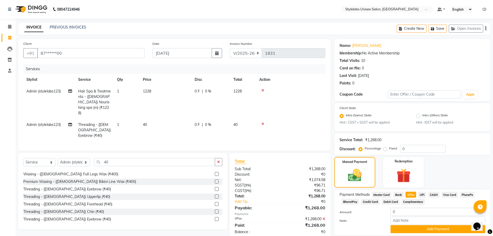
scroll to position [47, 0]
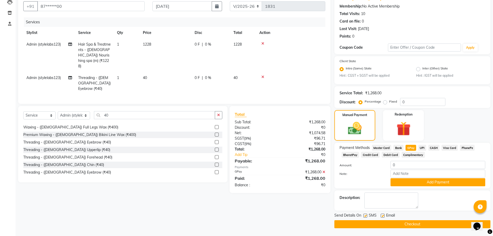
click at [400, 225] on button "Checkout" at bounding box center [413, 224] width 156 height 8
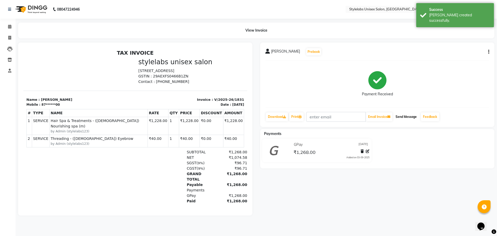
click at [405, 117] on button "Send Message" at bounding box center [406, 116] width 25 height 9
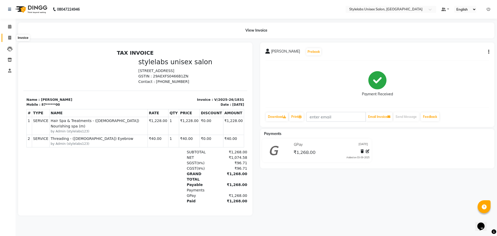
click at [8, 37] on icon at bounding box center [9, 38] width 3 height 4
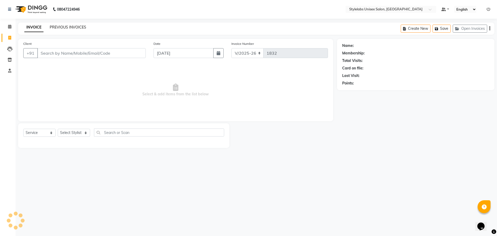
click at [71, 27] on link "PREVIOUS INVOICES" at bounding box center [68, 27] width 37 height 5
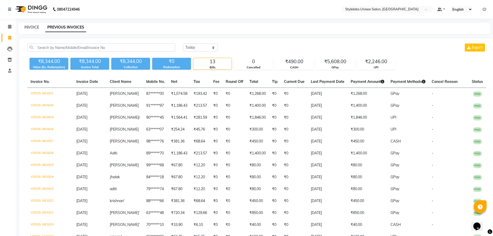
click at [31, 25] on link "INVOICE" at bounding box center [31, 27] width 15 height 5
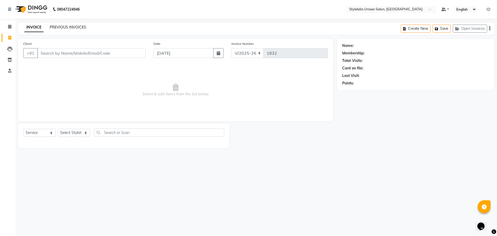
click at [69, 26] on link "PREVIOUS INVOICES" at bounding box center [68, 27] width 37 height 5
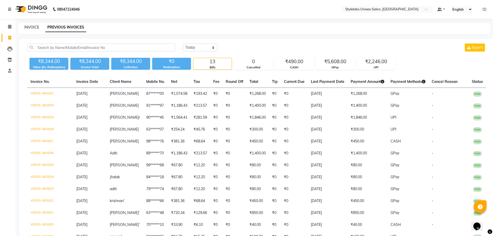
click at [29, 26] on link "INVOICE" at bounding box center [31, 27] width 15 height 5
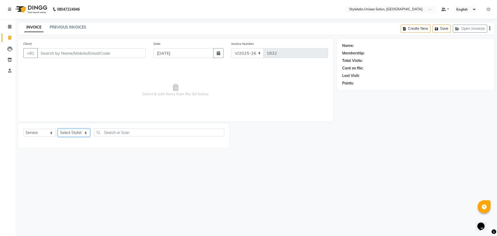
drag, startPoint x: 86, startPoint y: 132, endPoint x: 82, endPoint y: 133, distance: 3.7
click at [86, 132] on select "Select Stylist Admin (stylelabs123) [PERSON_NAME] Manager Manager stylelabs [PE…" at bounding box center [74, 133] width 32 height 8
click at [58, 129] on select "Select Stylist Admin (stylelabs123) [PERSON_NAME] Manager Manager stylelabs [PE…" at bounding box center [74, 133] width 32 height 8
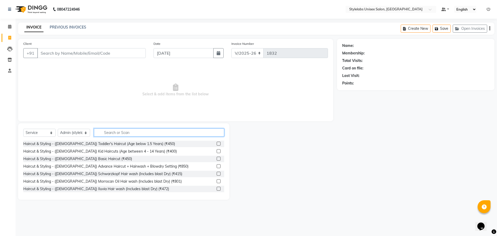
click at [104, 134] on input "text" at bounding box center [159, 132] width 130 height 8
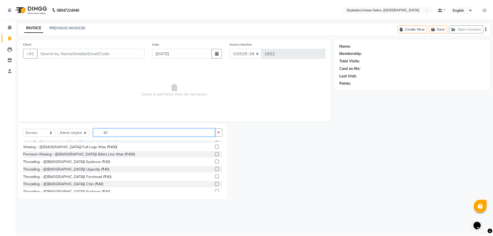
scroll to position [52, 0]
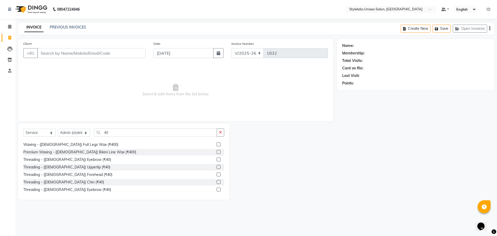
click at [217, 166] on label at bounding box center [219, 167] width 4 height 4
click at [217, 166] on input "checkbox" at bounding box center [218, 166] width 3 height 3
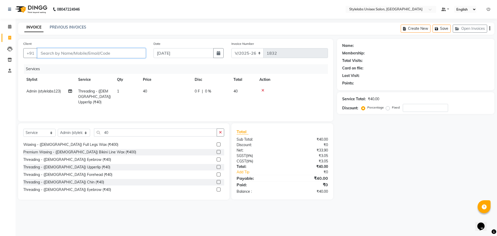
click at [44, 52] on input "Client" at bounding box center [91, 53] width 109 height 10
click at [40, 52] on input "Client" at bounding box center [91, 53] width 109 height 10
click at [41, 51] on input "Client" at bounding box center [91, 53] width 109 height 10
click at [69, 65] on ngb-highlight "80******68" at bounding box center [68, 64] width 21 height 5
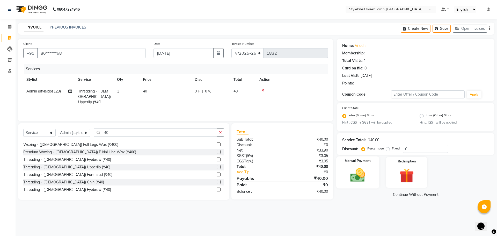
click at [358, 174] on img at bounding box center [358, 175] width 24 height 17
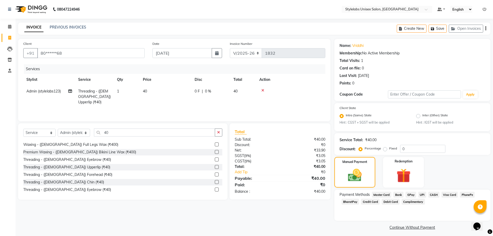
click at [410, 194] on span "GPay" at bounding box center [411, 195] width 11 height 6
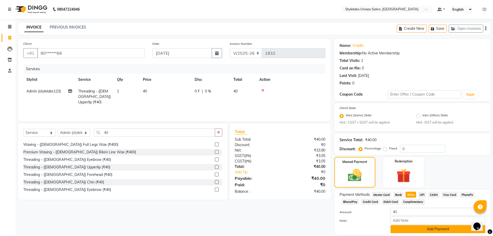
click at [408, 227] on button "Add Payment" at bounding box center [438, 229] width 95 height 8
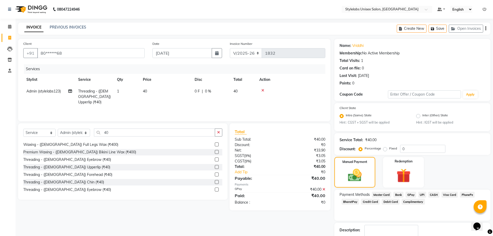
click at [411, 195] on span "GPay" at bounding box center [411, 195] width 11 height 6
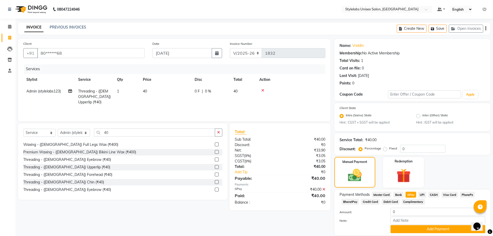
scroll to position [47, 0]
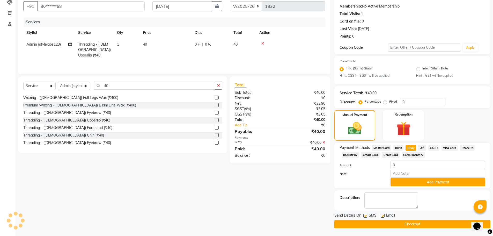
click at [400, 224] on button "Checkout" at bounding box center [413, 224] width 156 height 8
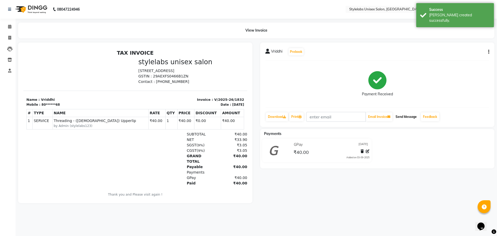
click at [409, 116] on button "Send Message" at bounding box center [406, 116] width 25 height 9
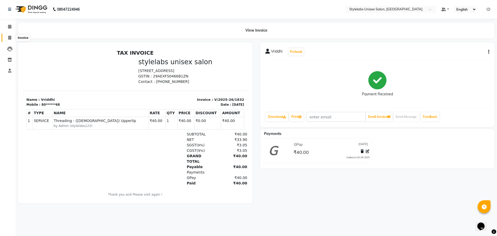
click at [10, 37] on icon at bounding box center [9, 38] width 3 height 4
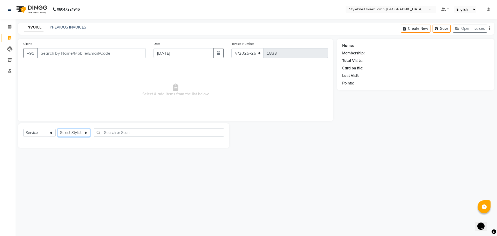
click at [86, 130] on select "Select Stylist Admin (stylelabs123) [PERSON_NAME] Manager Manager stylelabs [PE…" at bounding box center [74, 133] width 32 height 8
click at [58, 129] on select "Select Stylist Admin (stylelabs123) [PERSON_NAME] Manager Manager stylelabs [PE…" at bounding box center [74, 133] width 32 height 8
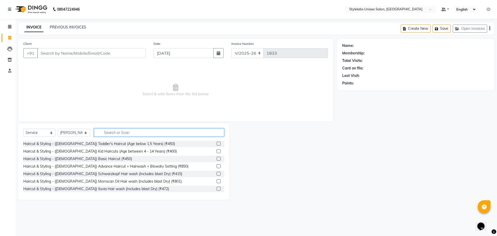
click at [107, 134] on input "text" at bounding box center [159, 132] width 130 height 8
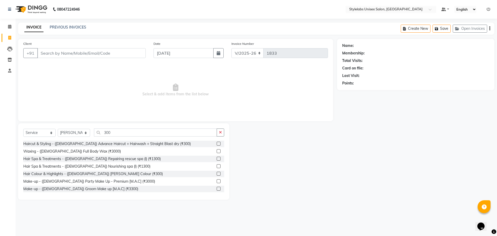
click at [217, 143] on label at bounding box center [219, 144] width 4 height 4
click at [217, 143] on input "checkbox" at bounding box center [218, 143] width 3 height 3
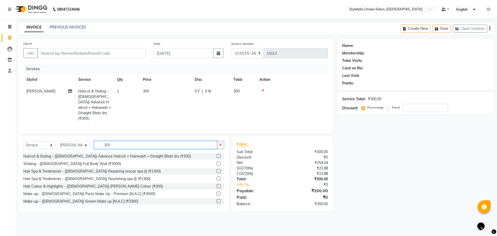
click at [116, 145] on input "300" at bounding box center [155, 145] width 123 height 8
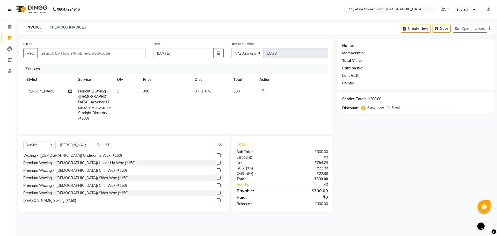
click at [217, 199] on label at bounding box center [219, 200] width 4 height 4
click at [217, 199] on input "checkbox" at bounding box center [218, 200] width 3 height 3
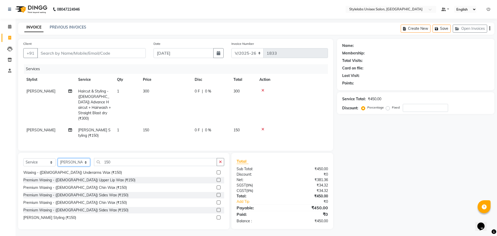
click at [86, 160] on select "Select Stylist Admin (stylelabs123) [PERSON_NAME] Manager Manager stylelabs [PE…" at bounding box center [74, 162] width 32 height 8
click at [58, 158] on select "Select Stylist Admin (stylelabs123) [PERSON_NAME] Manager Manager stylelabs [PE…" at bounding box center [74, 162] width 32 height 8
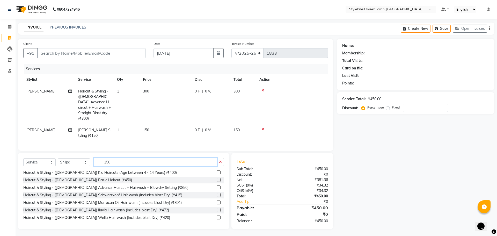
click at [115, 162] on input "150" at bounding box center [155, 162] width 123 height 8
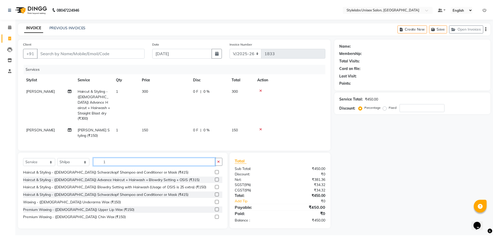
scroll to position [0, 0]
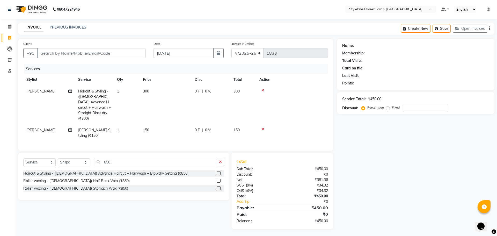
click at [217, 172] on label at bounding box center [219, 173] width 4 height 4
click at [217, 172] on input "checkbox" at bounding box center [218, 173] width 3 height 3
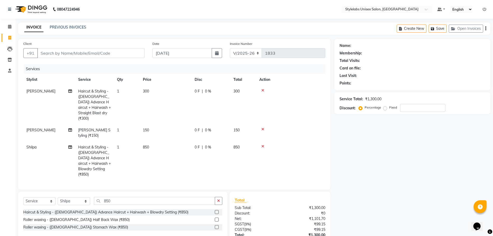
scroll to position [33, 0]
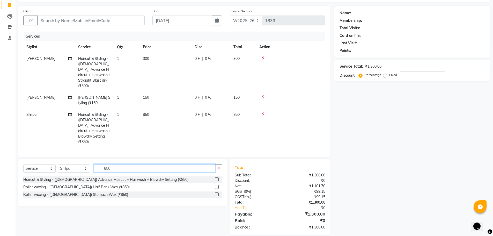
click at [112, 164] on input "850" at bounding box center [154, 168] width 121 height 8
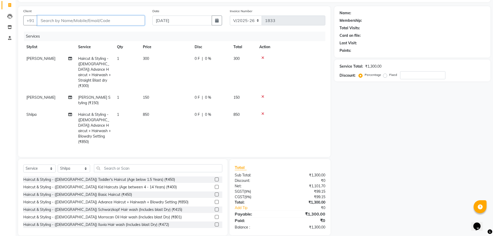
click at [42, 18] on input "Client" at bounding box center [90, 21] width 107 height 10
click at [131, 20] on span "Add Client" at bounding box center [131, 20] width 20 height 5
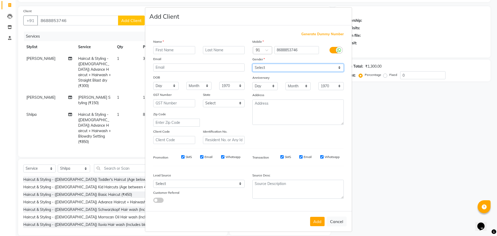
click at [257, 67] on select "Select [DEMOGRAPHIC_DATA] [DEMOGRAPHIC_DATA] Other Prefer Not To Say" at bounding box center [298, 68] width 91 height 8
click at [253, 64] on select "Select [DEMOGRAPHIC_DATA] [DEMOGRAPHIC_DATA] Other Prefer Not To Say" at bounding box center [298, 68] width 91 height 8
click at [161, 51] on input "text" at bounding box center [174, 50] width 42 height 8
click at [318, 222] on button "Add" at bounding box center [317, 221] width 15 height 9
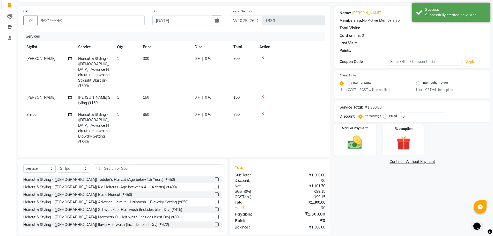
click at [371, 140] on div "Manual Payment" at bounding box center [355, 140] width 43 height 32
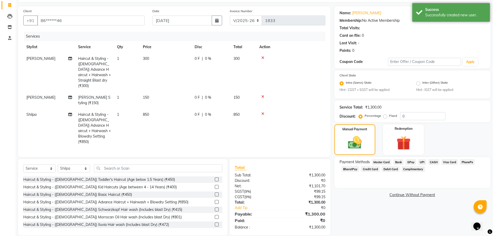
click at [413, 163] on span "GPay" at bounding box center [411, 162] width 11 height 6
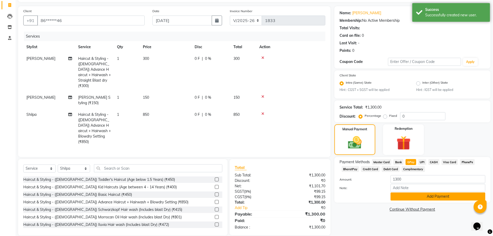
drag, startPoint x: 412, startPoint y: 199, endPoint x: 413, endPoint y: 184, distance: 14.3
click at [412, 199] on button "Add Payment" at bounding box center [438, 196] width 95 height 8
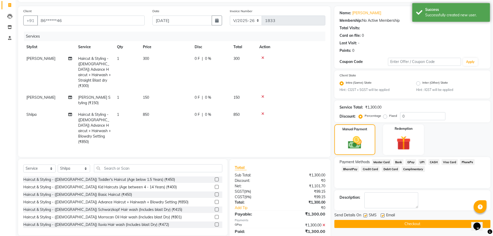
click at [412, 161] on span "GPay" at bounding box center [411, 162] width 11 height 6
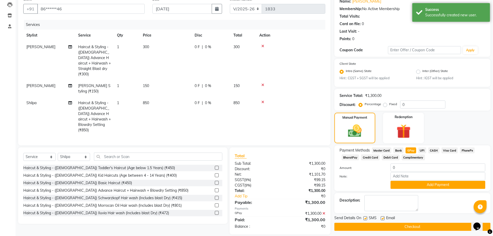
scroll to position [47, 0]
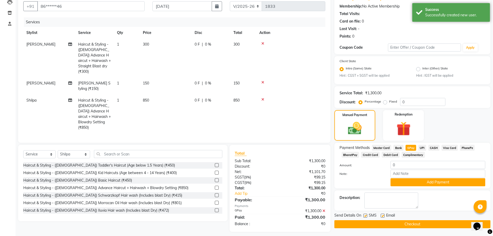
click at [411, 224] on button "Checkout" at bounding box center [413, 224] width 156 height 8
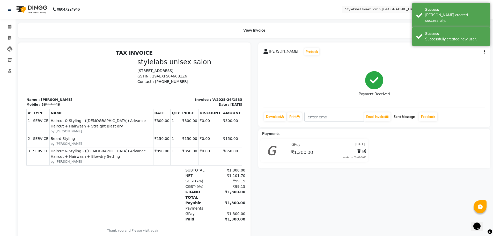
click at [408, 114] on button "Send Message" at bounding box center [404, 116] width 25 height 9
